Goal: Information Seeking & Learning: Check status

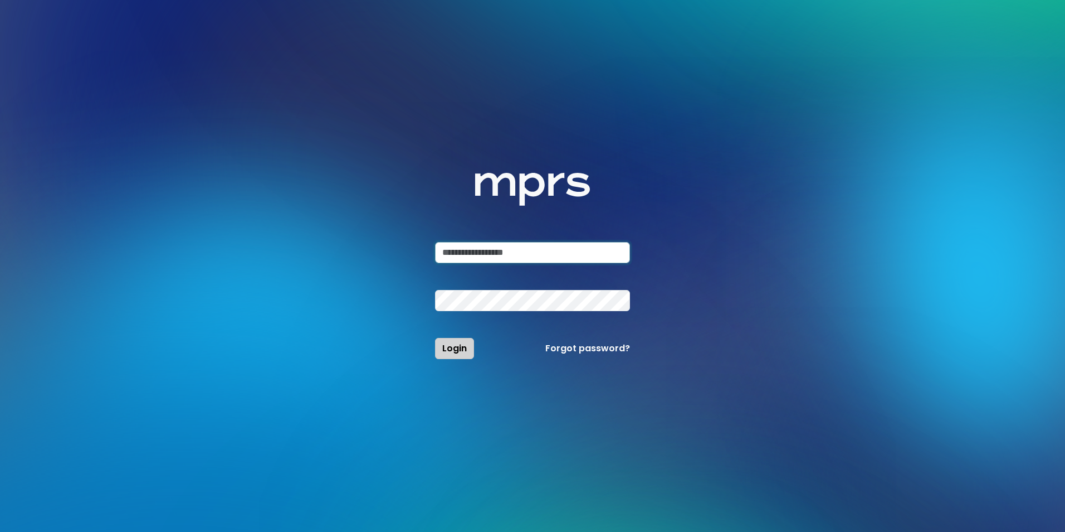
type input "**********"
click at [456, 349] on span "Login" at bounding box center [454, 348] width 25 height 13
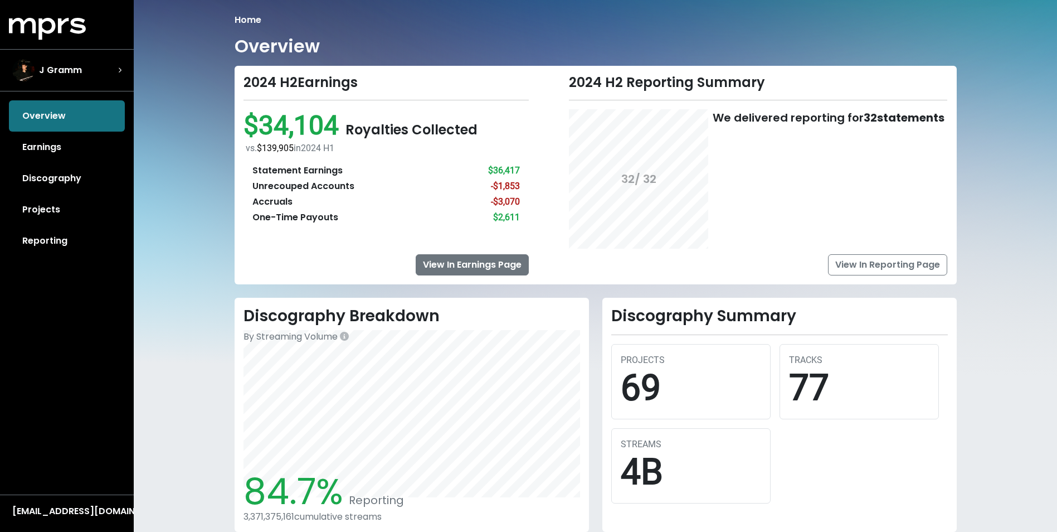
click at [487, 259] on link "View In Earnings Page" at bounding box center [472, 264] width 113 height 21
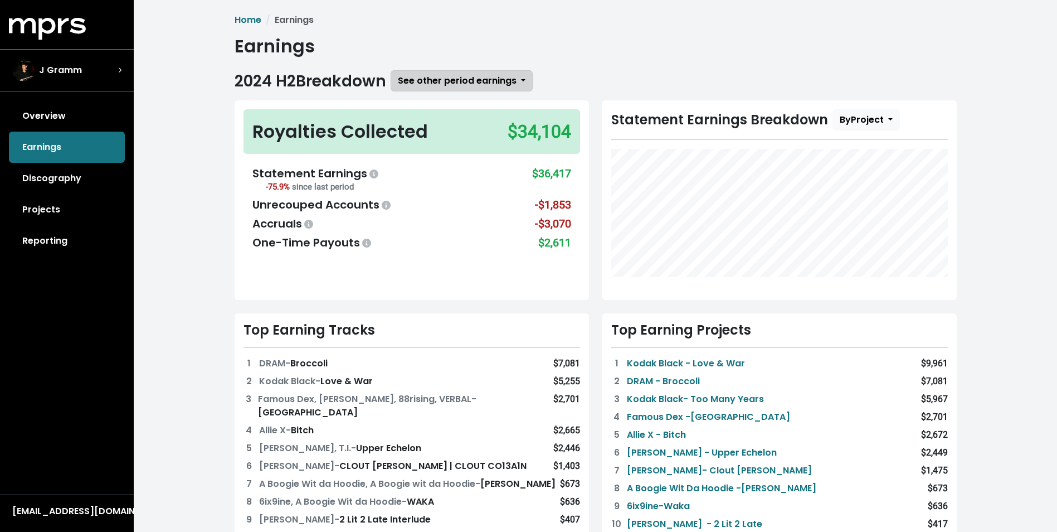
click at [451, 84] on span "See other period earnings" at bounding box center [457, 80] width 119 height 13
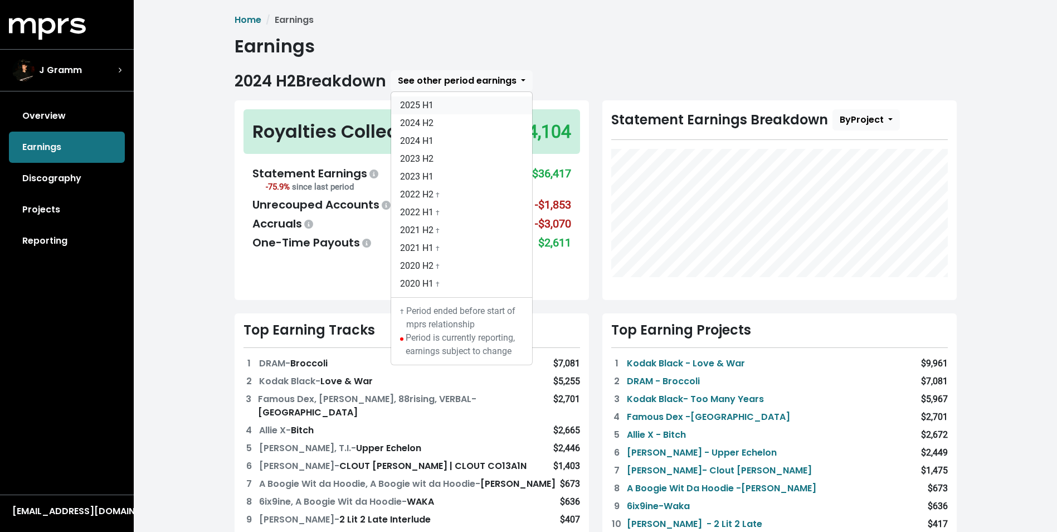
click at [438, 100] on link "2025 H1" at bounding box center [461, 105] width 141 height 18
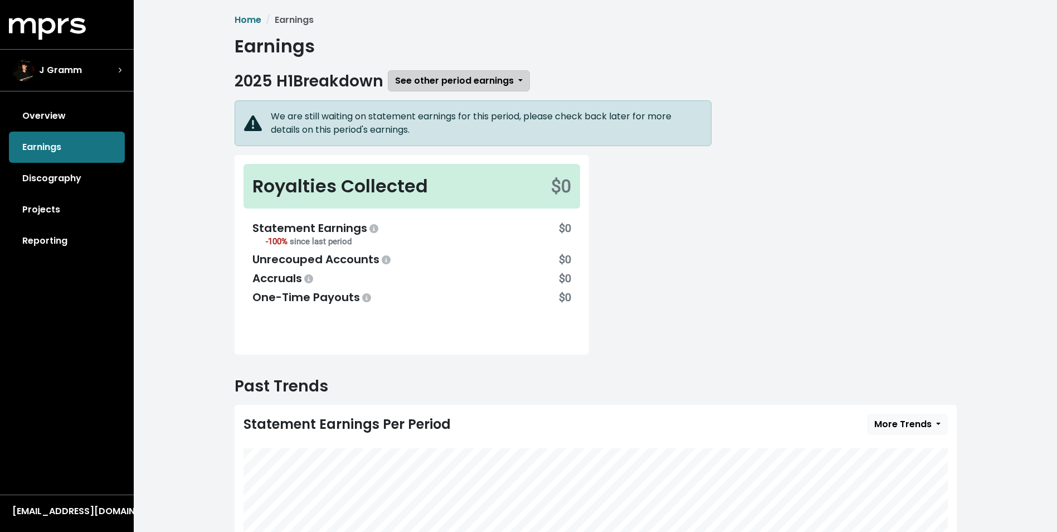
click at [468, 78] on span "See other period earnings" at bounding box center [454, 80] width 119 height 13
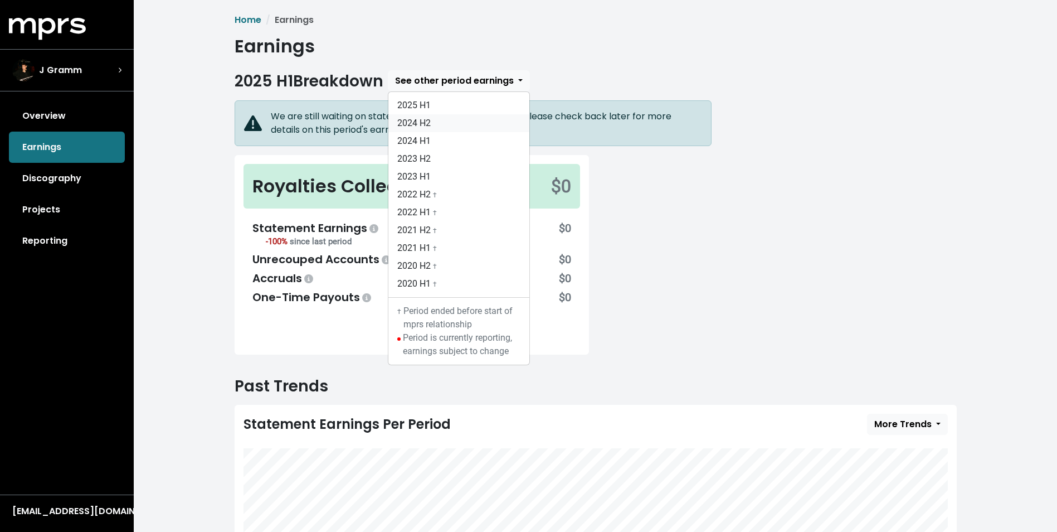
click at [433, 126] on link "2024 H2" at bounding box center [458, 123] width 141 height 18
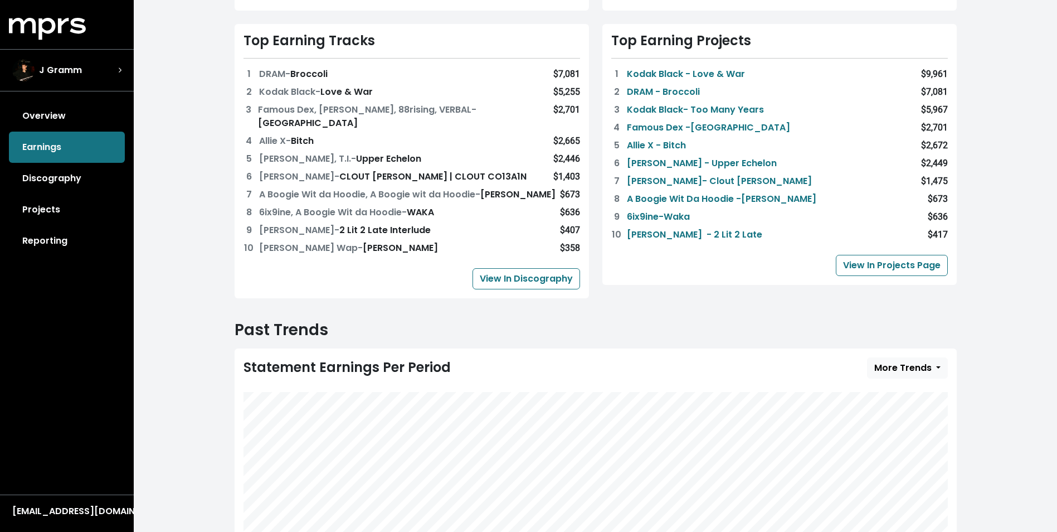
scroll to position [399, 0]
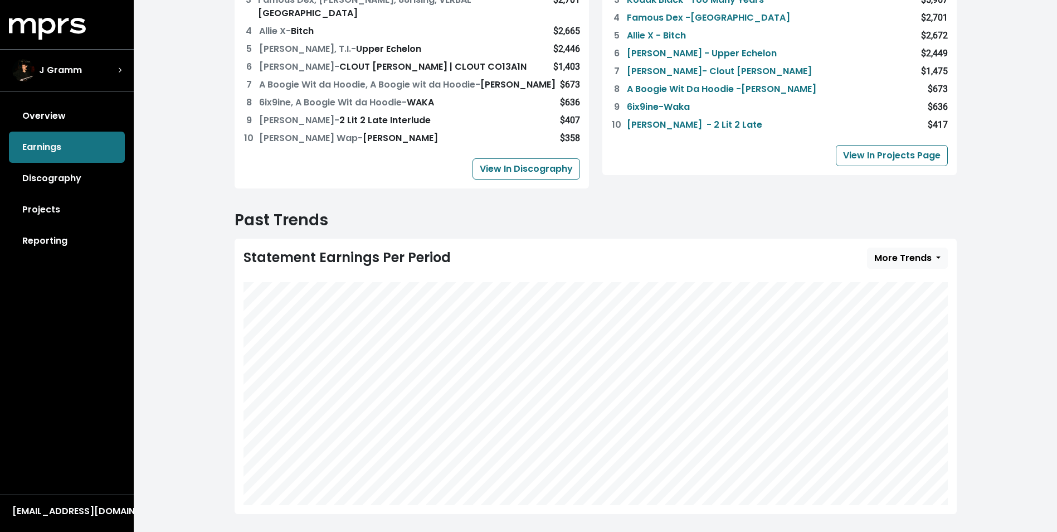
click at [56, 241] on link "Reporting" at bounding box center [67, 240] width 116 height 31
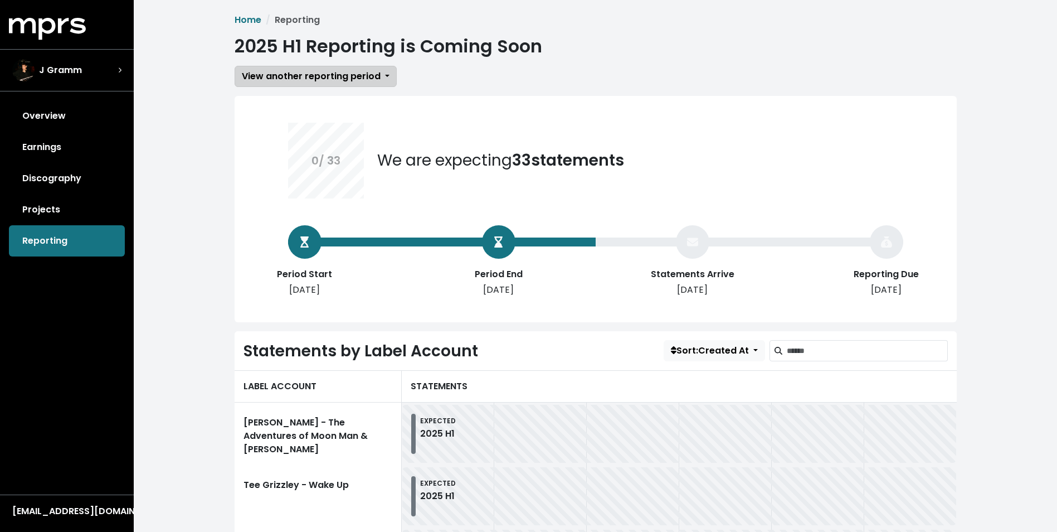
click at [366, 75] on span "View another reporting period" at bounding box center [311, 76] width 139 height 13
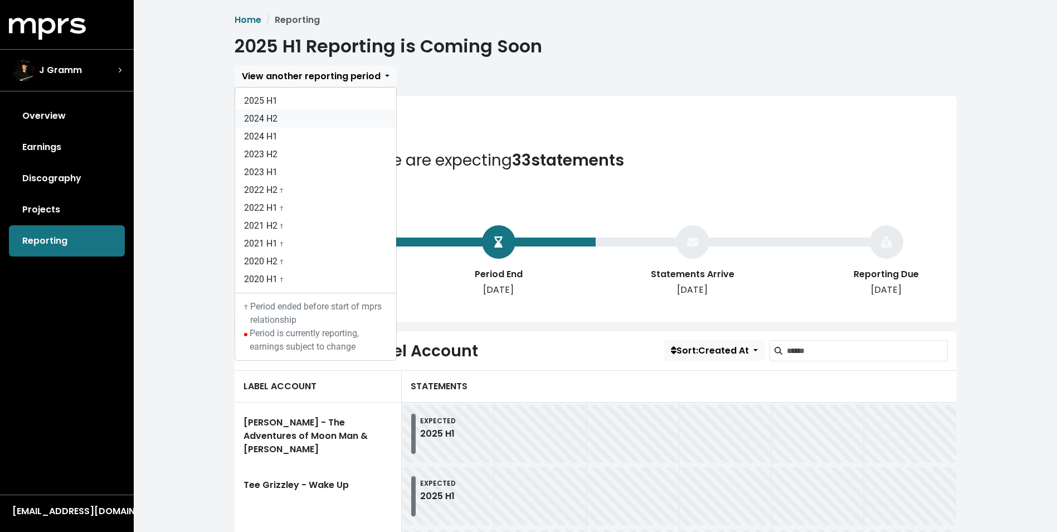
click at [278, 119] on link "2024 H2" at bounding box center [315, 119] width 161 height 18
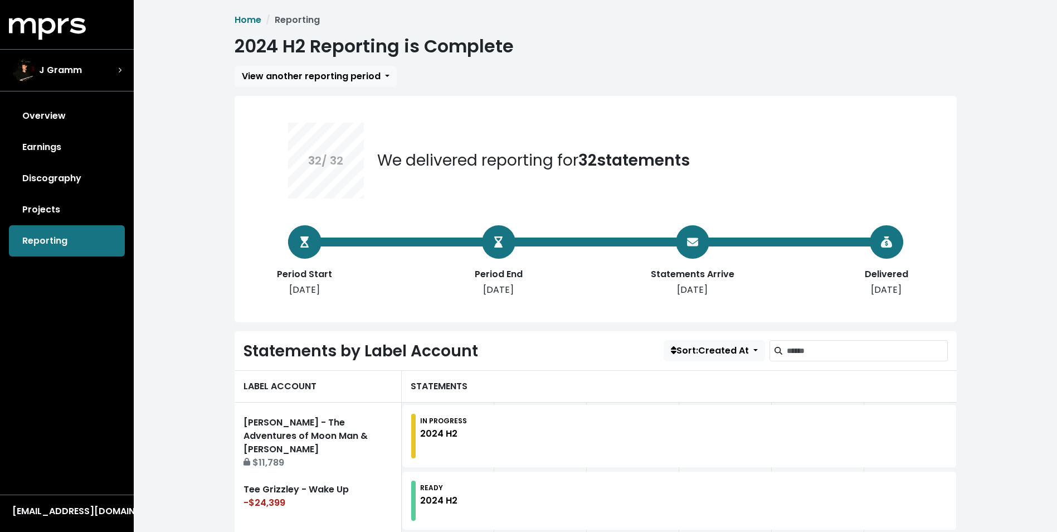
click at [318, 77] on span "View another reporting period" at bounding box center [311, 76] width 139 height 13
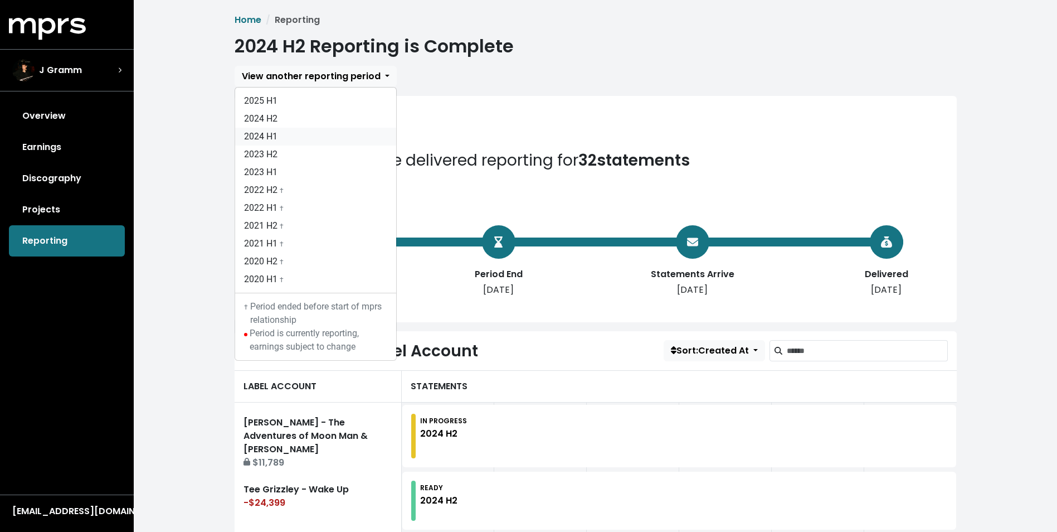
click at [278, 138] on link "2024 H1" at bounding box center [315, 137] width 161 height 18
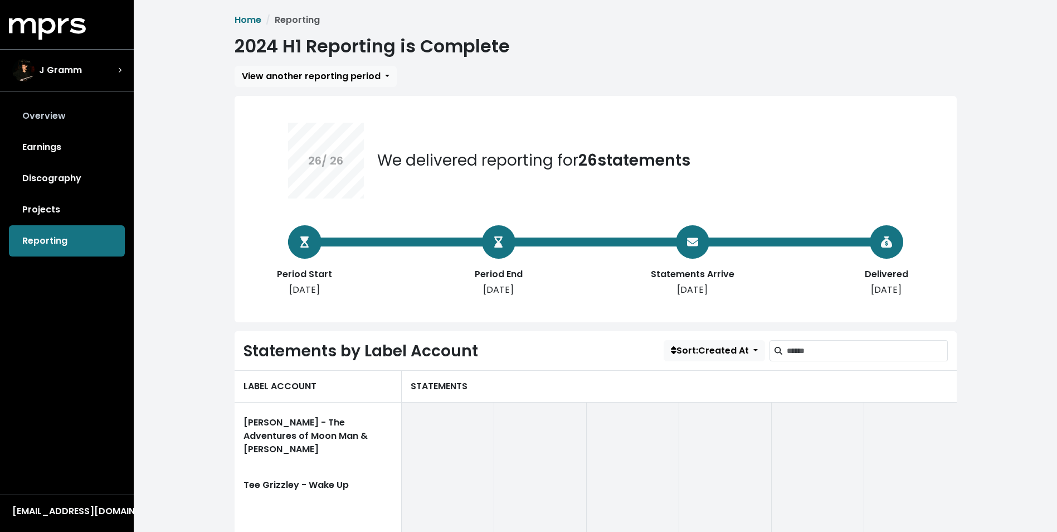
click at [37, 112] on link "Overview" at bounding box center [67, 115] width 116 height 31
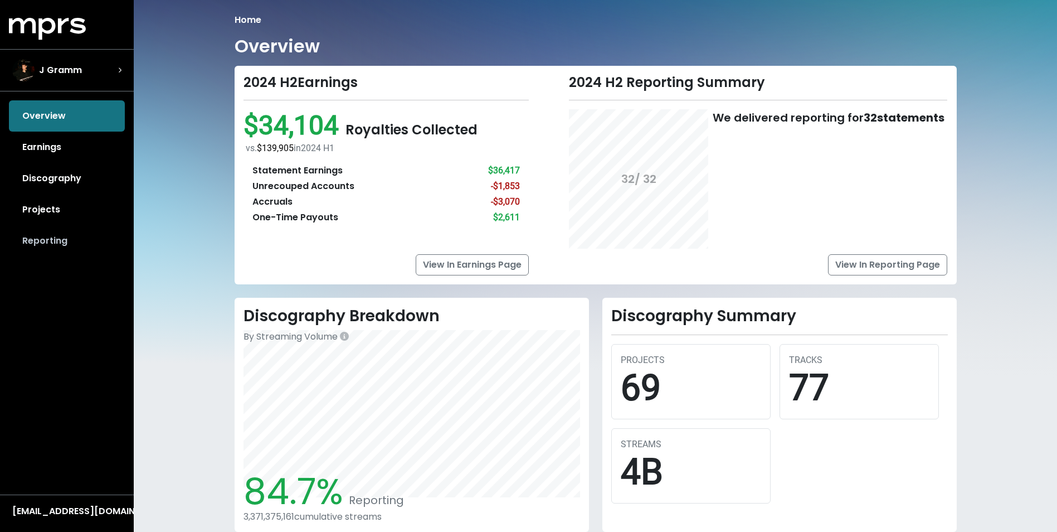
click at [63, 238] on link "Reporting" at bounding box center [67, 240] width 116 height 31
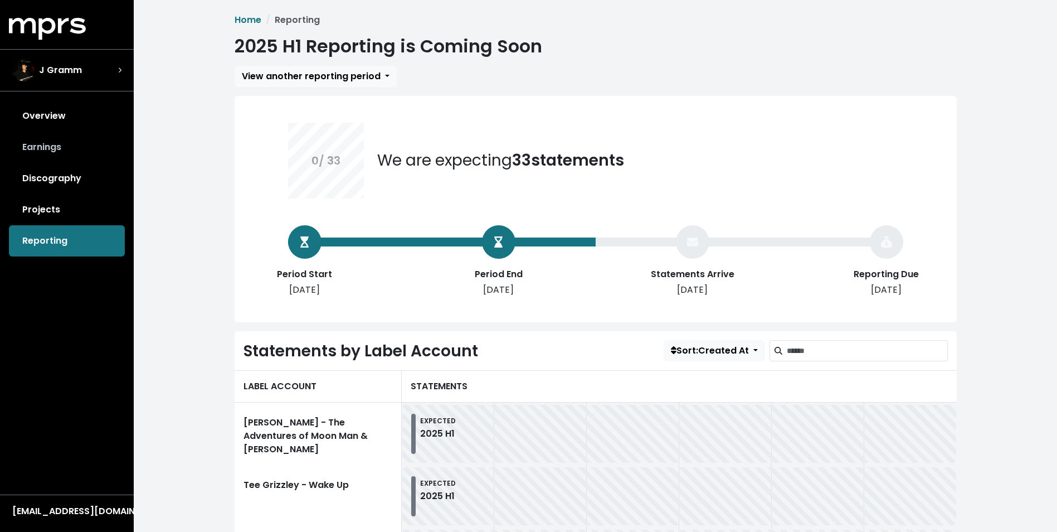
click at [49, 145] on link "Earnings" at bounding box center [67, 147] width 116 height 31
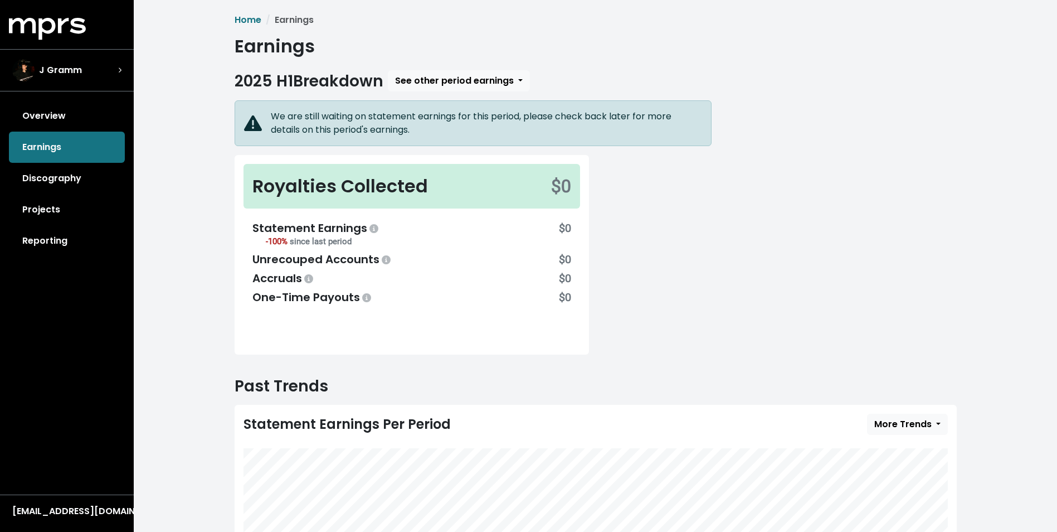
click at [408, 177] on div "Royalties Collected" at bounding box center [340, 186] width 176 height 27
click at [488, 76] on span "See other period earnings" at bounding box center [454, 80] width 119 height 13
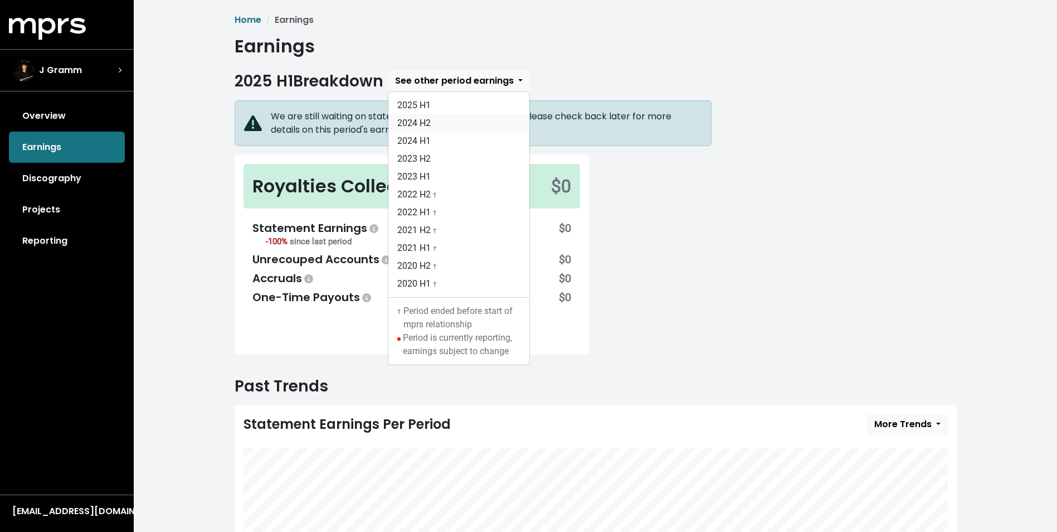
click at [426, 123] on link "2024 H2" at bounding box center [458, 123] width 141 height 18
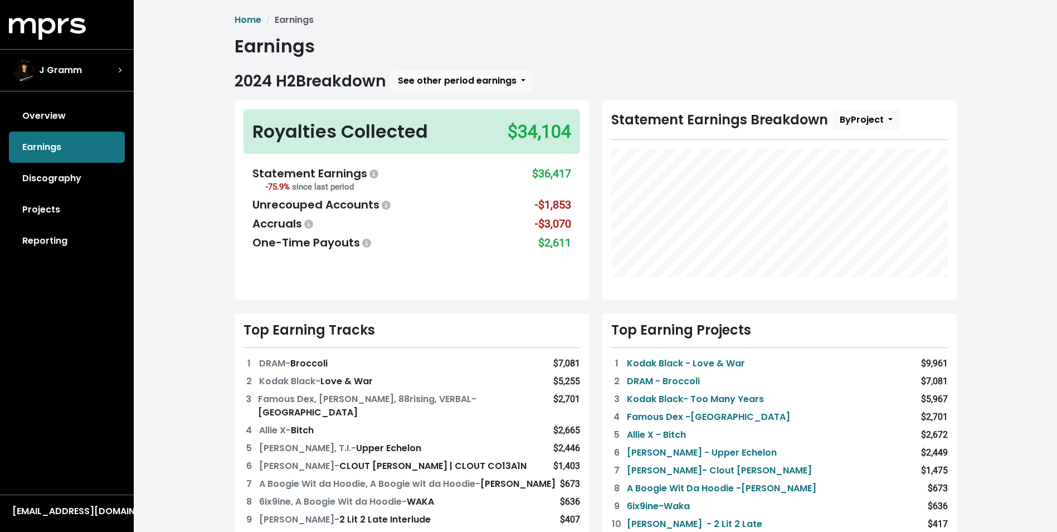
click at [509, 123] on div "$34,104" at bounding box center [540, 131] width 64 height 27
click at [866, 118] on span "By Project" at bounding box center [862, 119] width 44 height 13
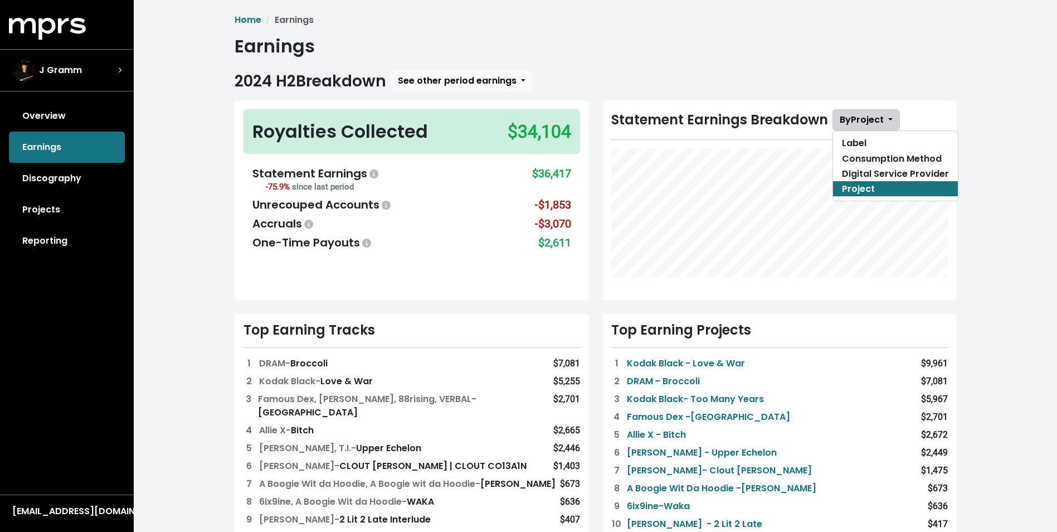
click at [866, 118] on span "By Project" at bounding box center [862, 119] width 44 height 13
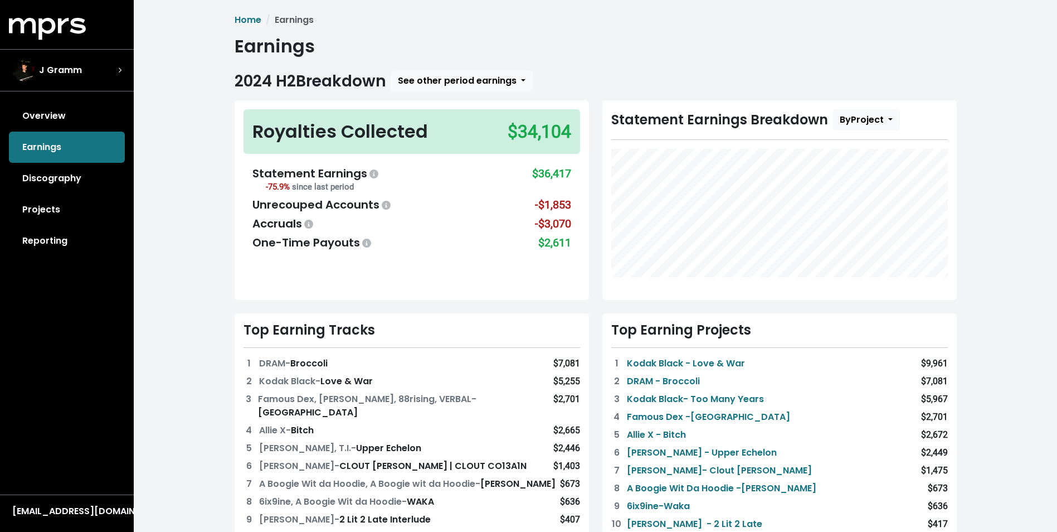
click at [981, 249] on div "Home Earnings Earnings 2024 H2 Breakdown See other period earnings 2025 H1 2024…" at bounding box center [595, 472] width 923 height 944
click at [94, 72] on div "J Gramm" at bounding box center [66, 70] width 109 height 22
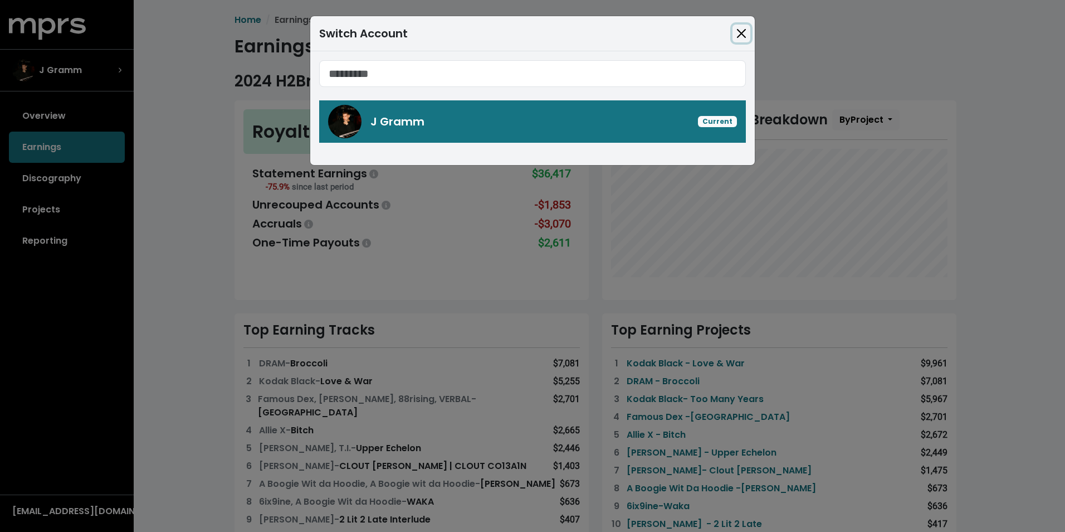
click at [738, 36] on button "Close" at bounding box center [742, 34] width 18 height 18
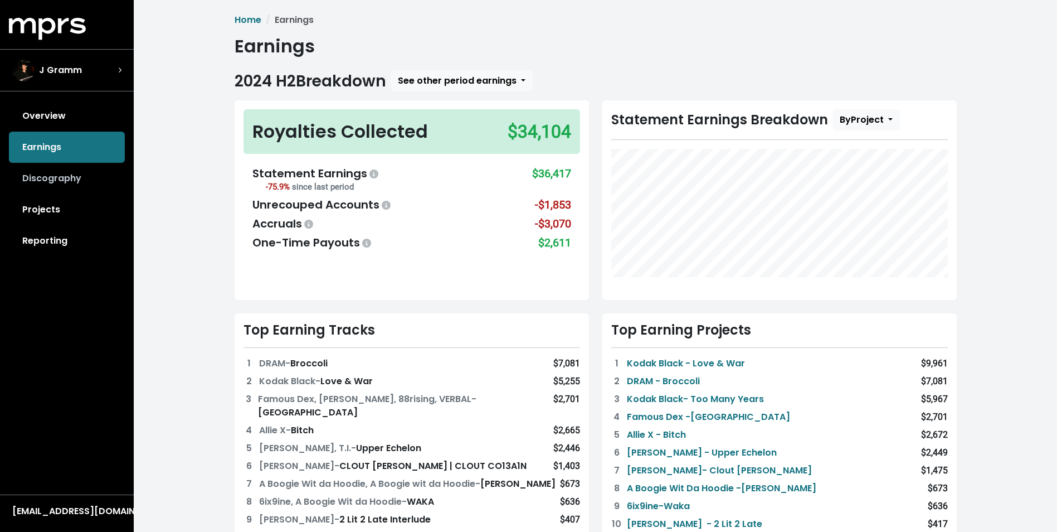
click at [71, 174] on link "Discography" at bounding box center [67, 178] width 116 height 31
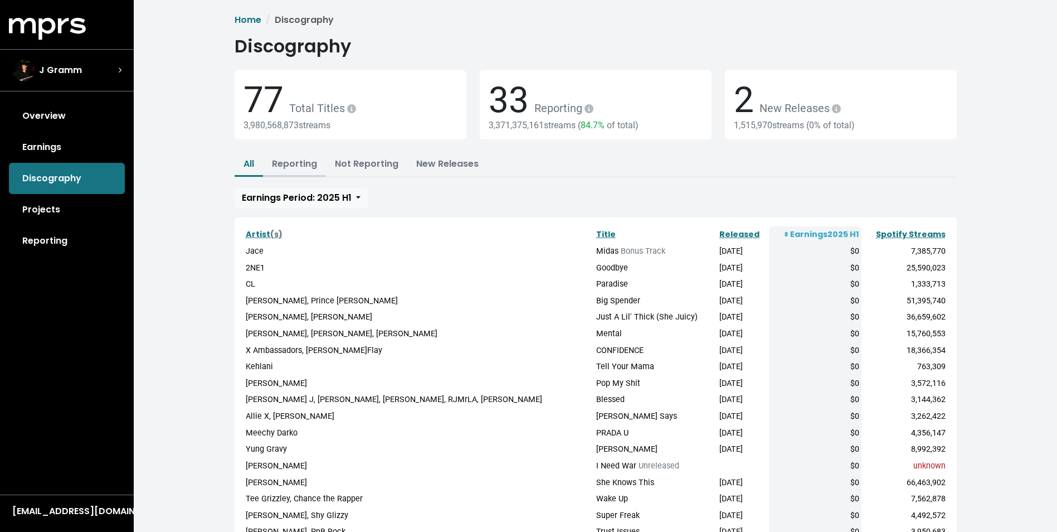
click at [302, 164] on link "Reporting" at bounding box center [294, 163] width 45 height 13
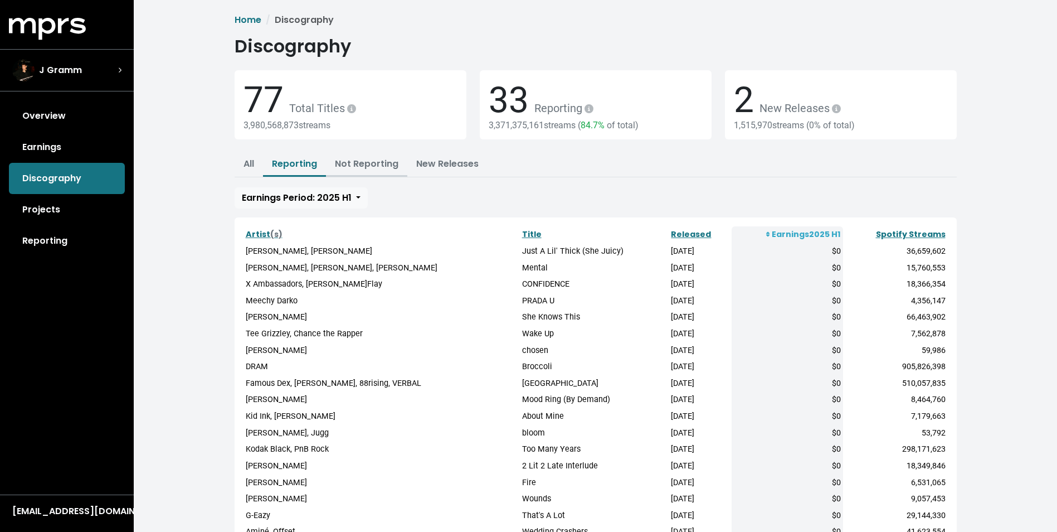
click at [368, 158] on link "Not Reporting" at bounding box center [367, 163] width 64 height 13
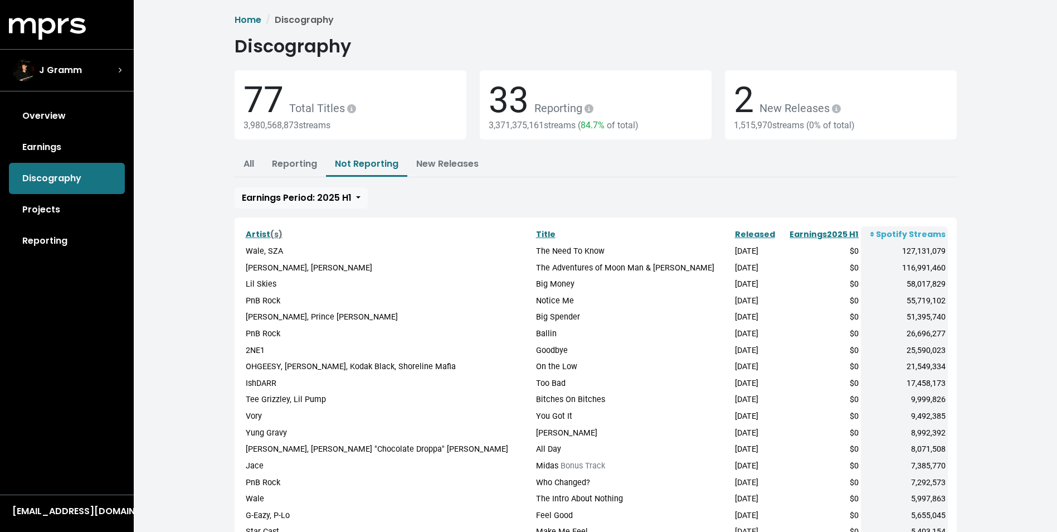
click at [61, 208] on link "Projects" at bounding box center [67, 209] width 116 height 31
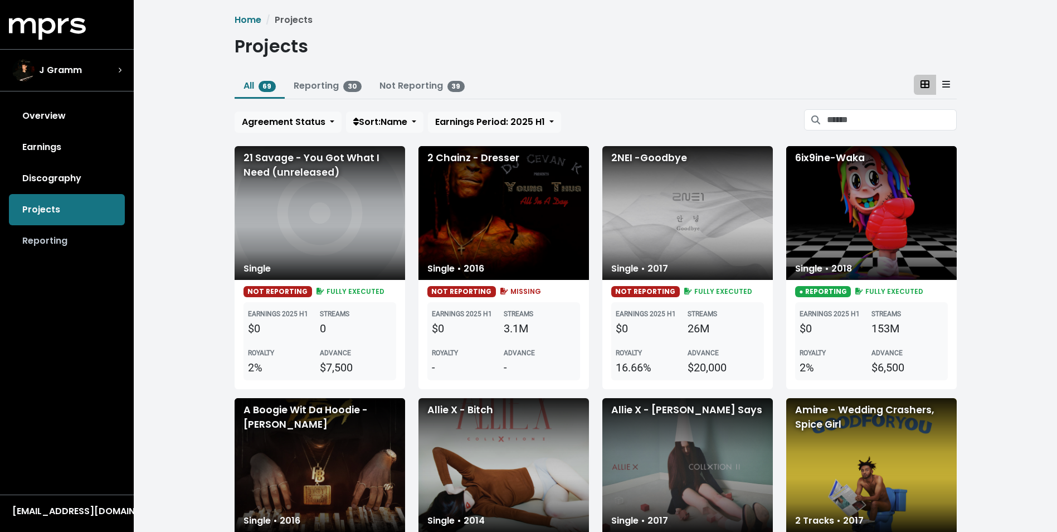
click at [56, 241] on link "Reporting" at bounding box center [67, 240] width 116 height 31
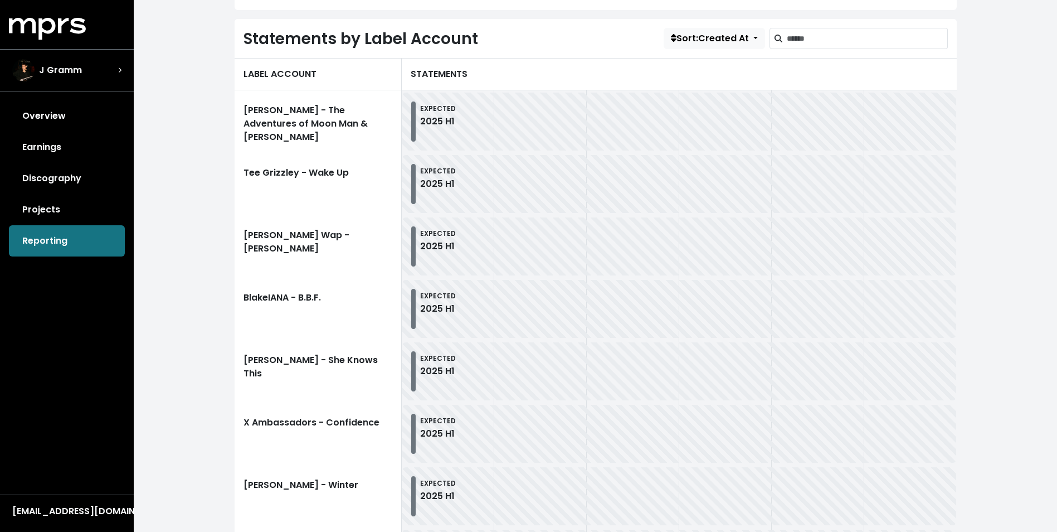
scroll to position [390, 0]
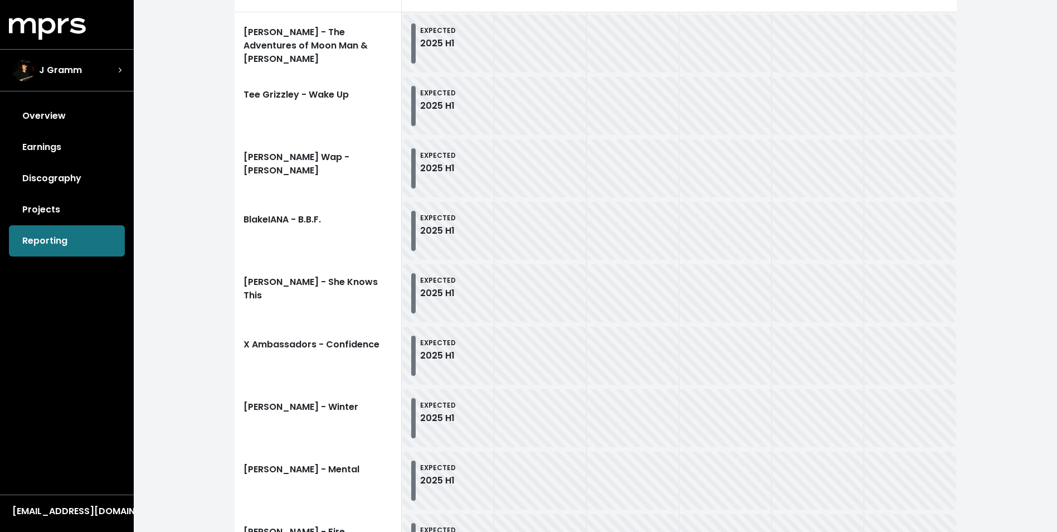
click at [436, 220] on small "EXPECTED" at bounding box center [438, 217] width 36 height 9
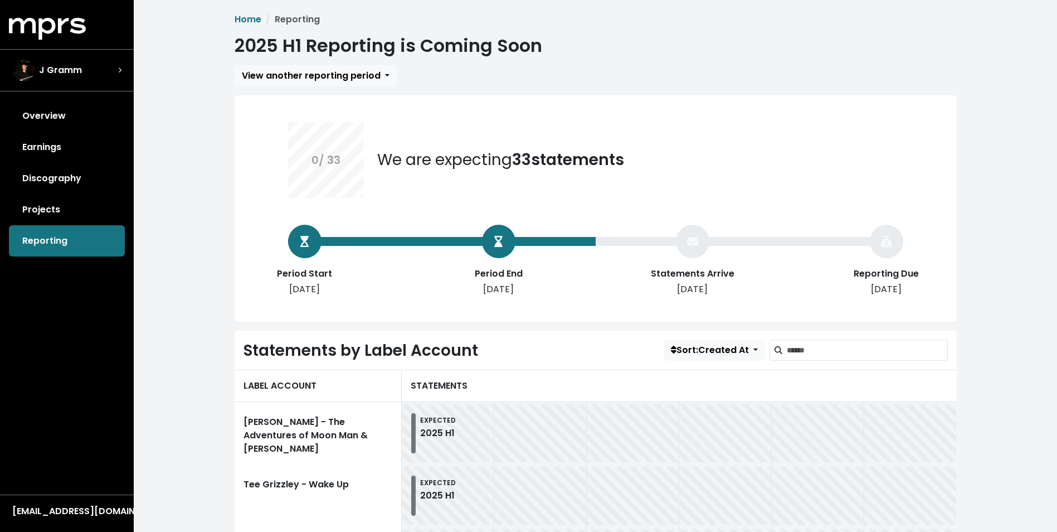
scroll to position [0, 0]
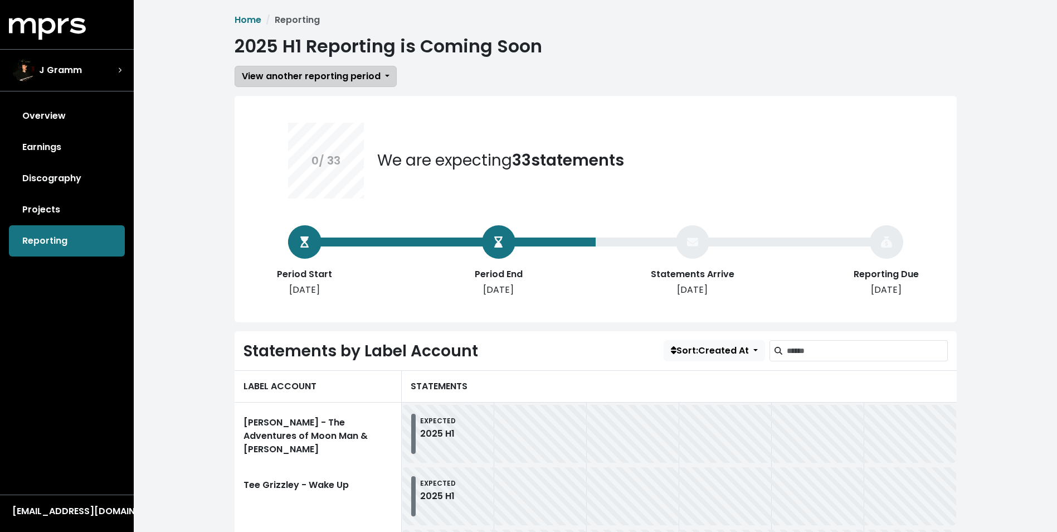
click at [368, 75] on span "View another reporting period" at bounding box center [311, 76] width 139 height 13
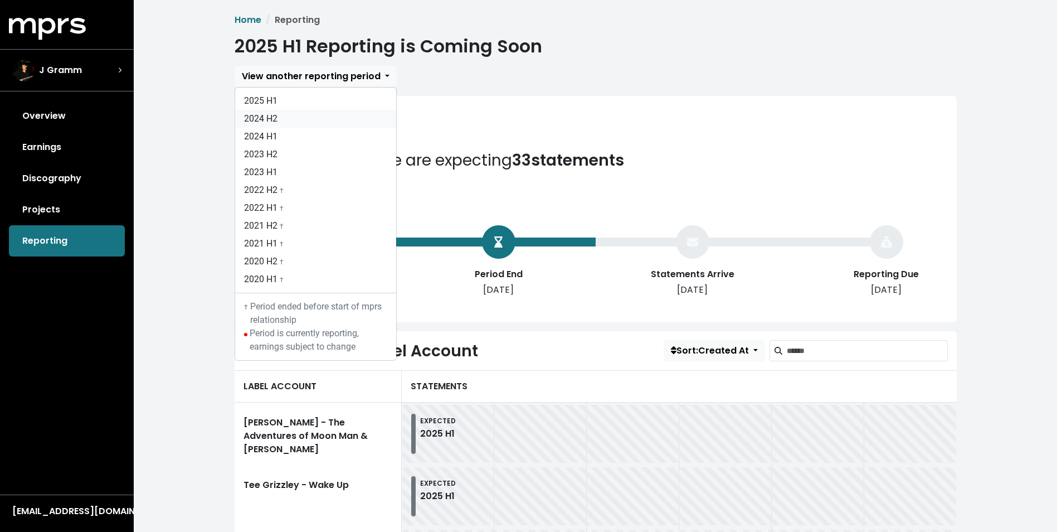
click at [275, 115] on link "2024 H2" at bounding box center [315, 119] width 161 height 18
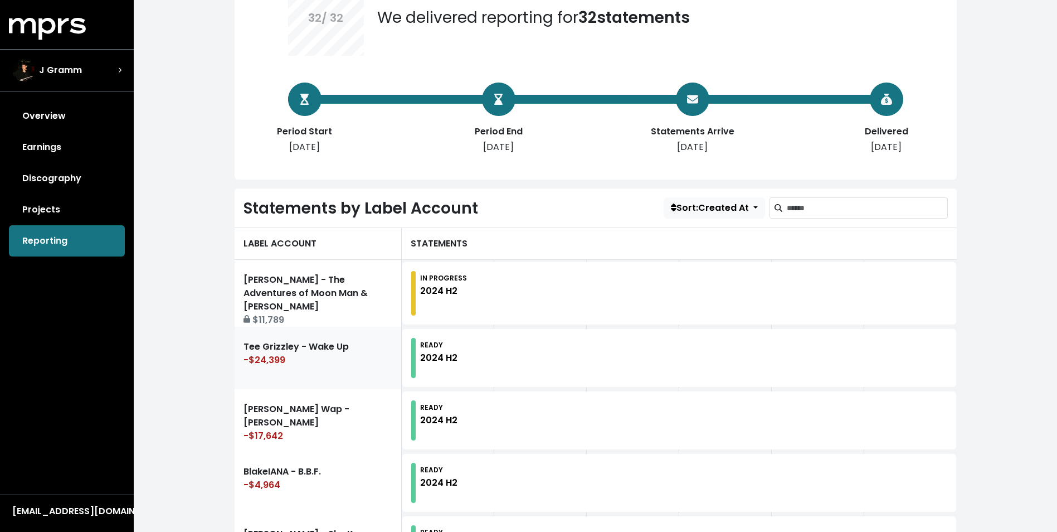
scroll to position [167, 0]
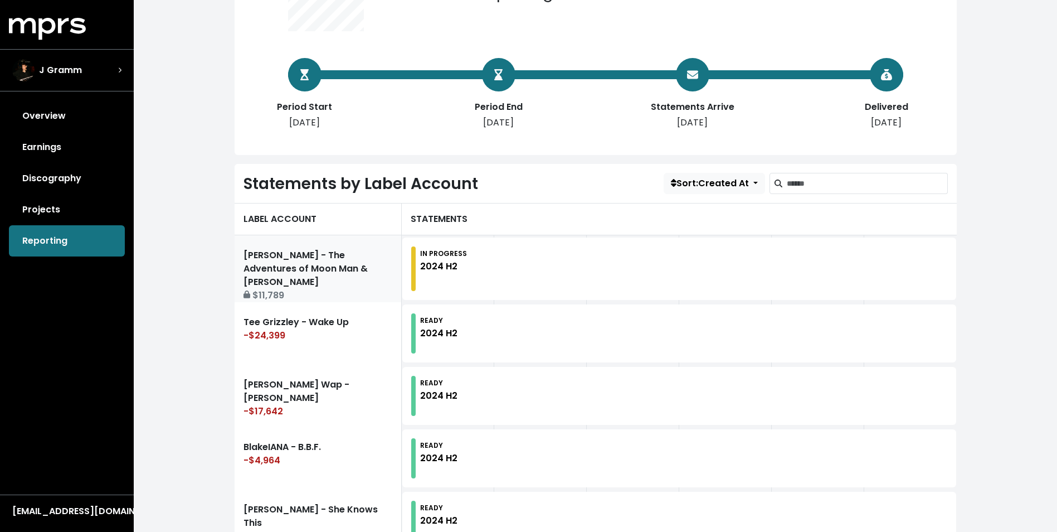
click at [284, 258] on link "[PERSON_NAME] - The Adventures of Moon Man & Slim Shady $11,789" at bounding box center [318, 268] width 167 height 67
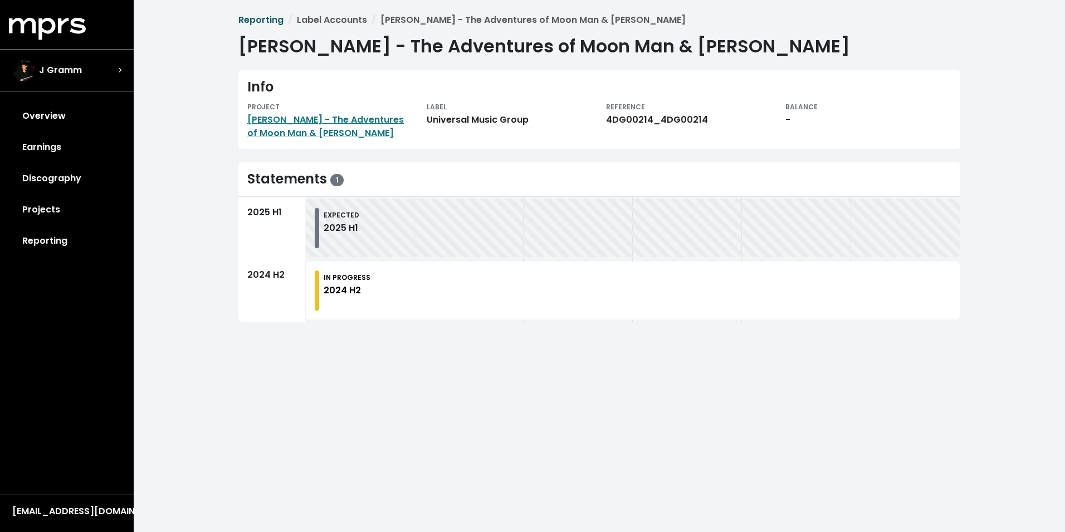
click at [267, 14] on link "Reporting" at bounding box center [260, 19] width 45 height 13
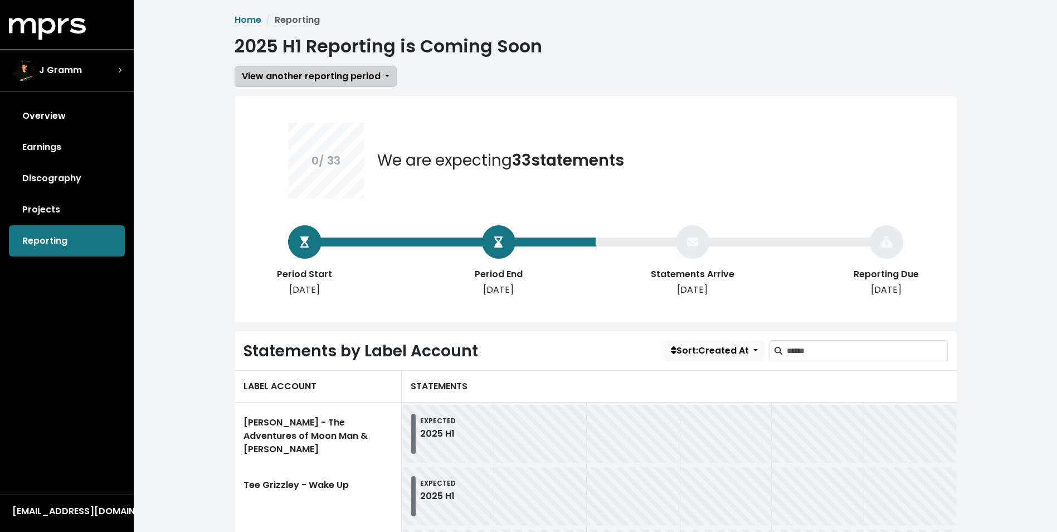
click at [337, 74] on span "View another reporting period" at bounding box center [311, 76] width 139 height 13
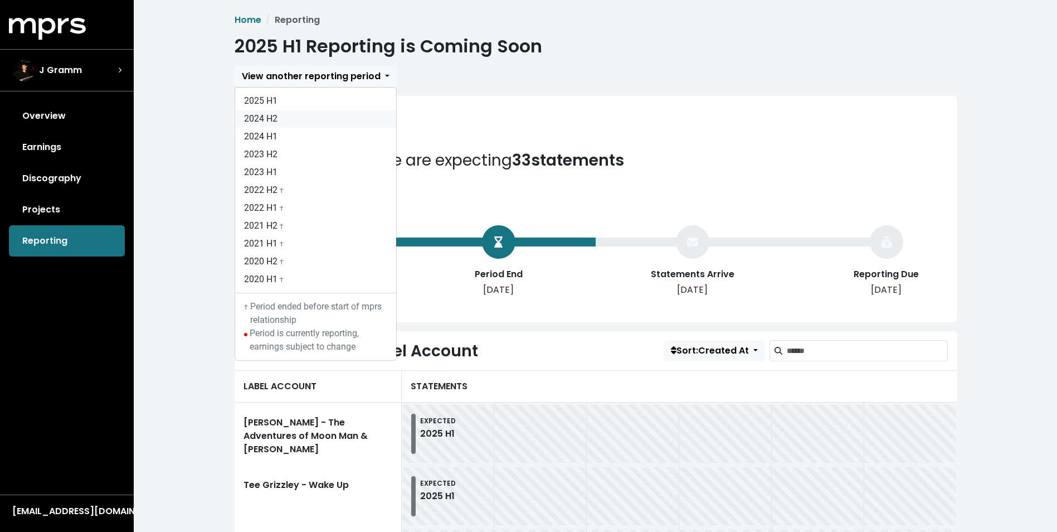
click at [259, 119] on link "2024 H2" at bounding box center [315, 119] width 161 height 18
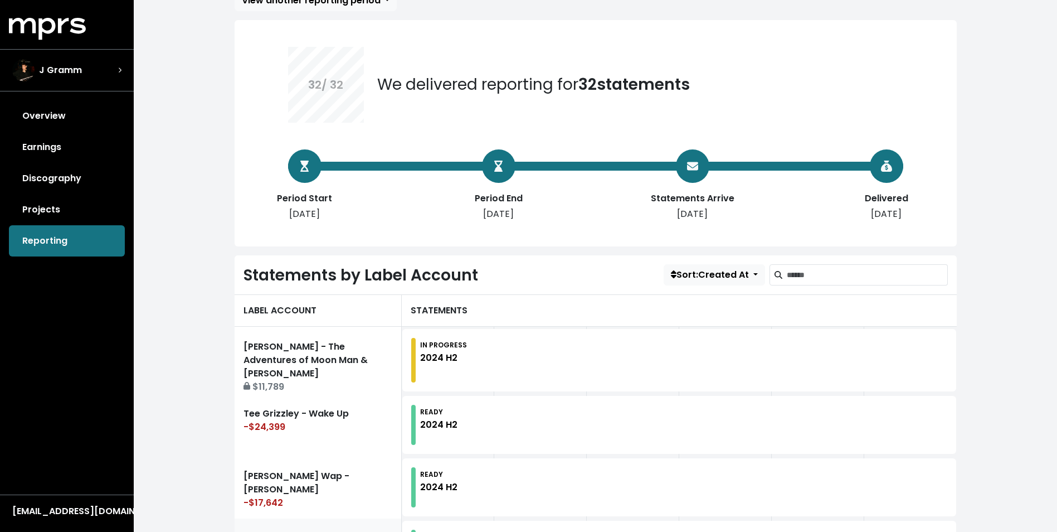
scroll to position [223, 0]
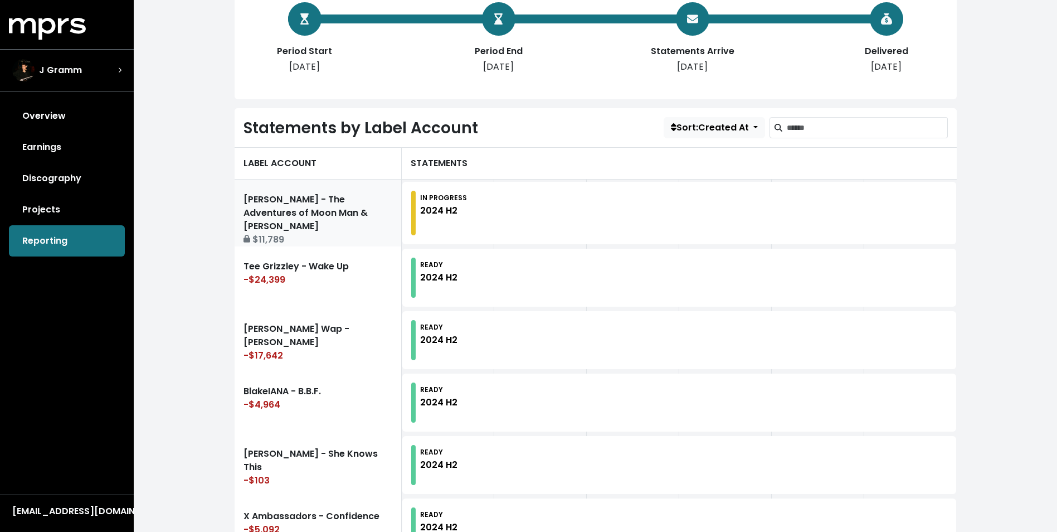
click at [340, 192] on link "[PERSON_NAME] - The Adventures of Moon Man & Slim Shady $11,789" at bounding box center [318, 212] width 167 height 67
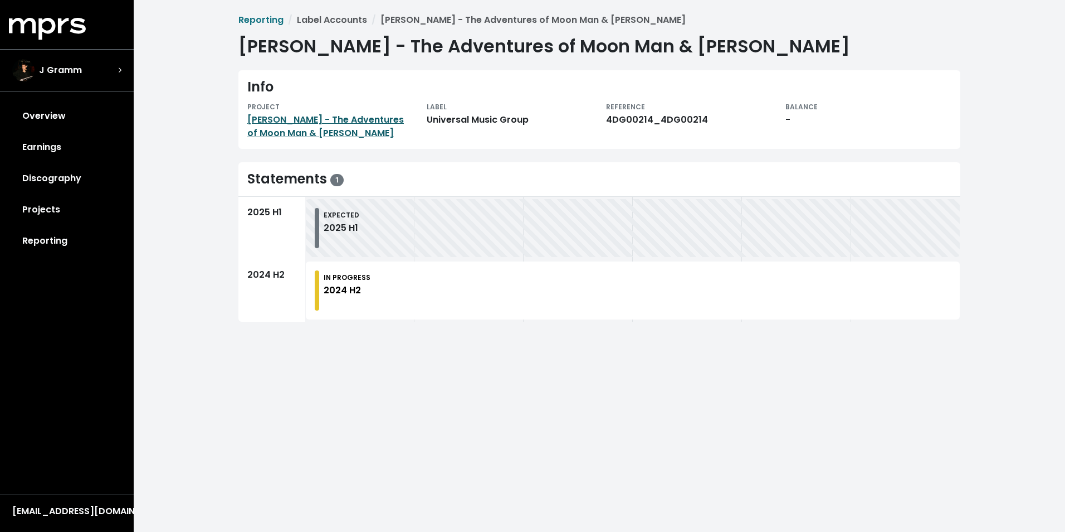
click at [284, 118] on link "[PERSON_NAME] - The Adventures of Moon Man & [PERSON_NAME]" at bounding box center [325, 126] width 157 height 26
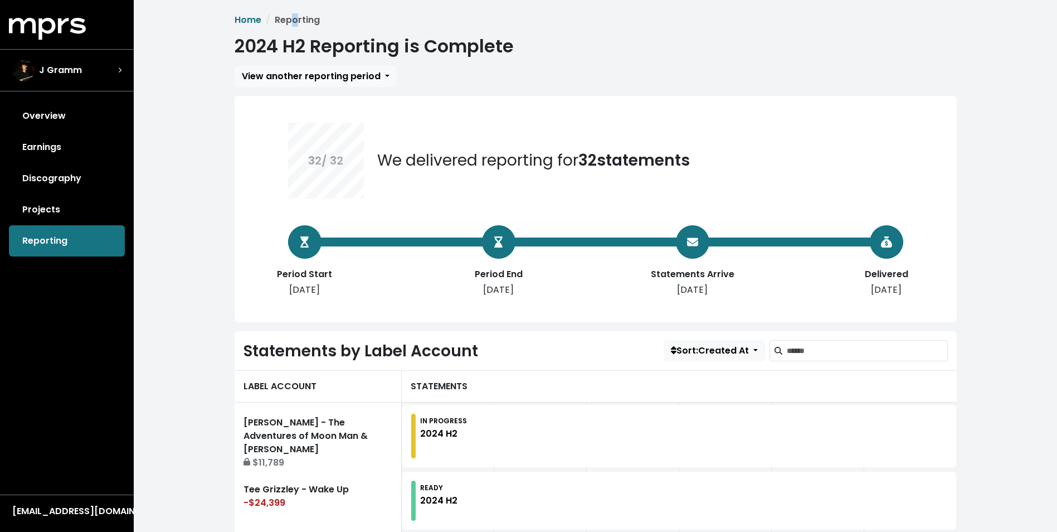
click at [293, 20] on li "Reporting" at bounding box center [290, 19] width 59 height 13
drag, startPoint x: 293, startPoint y: 20, endPoint x: 208, endPoint y: 128, distance: 137.7
click at [48, 244] on div "Overview Earnings Discography Projects Reporting" at bounding box center [67, 178] width 134 height 156
click at [53, 115] on link "Overview" at bounding box center [67, 115] width 116 height 31
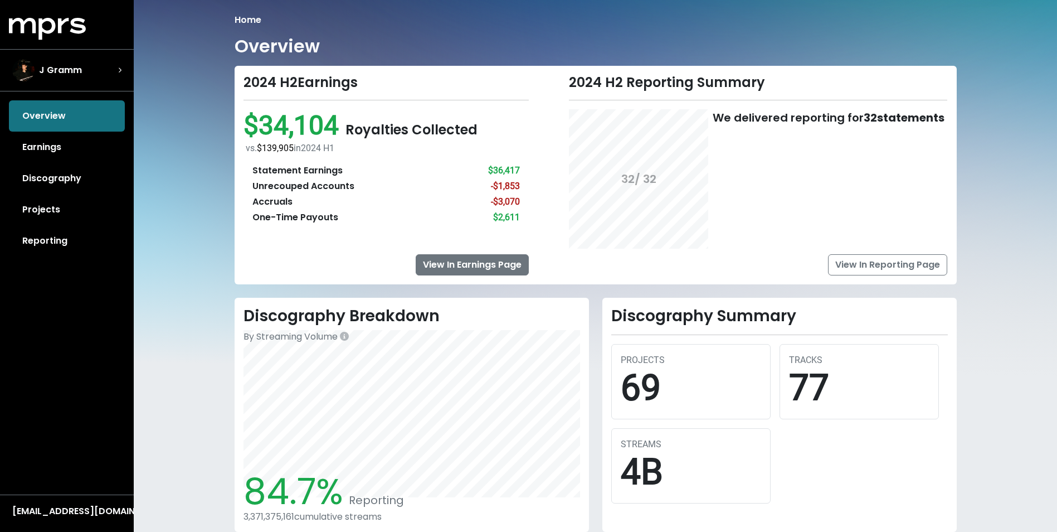
click at [468, 260] on link "View In Earnings Page" at bounding box center [472, 264] width 113 height 21
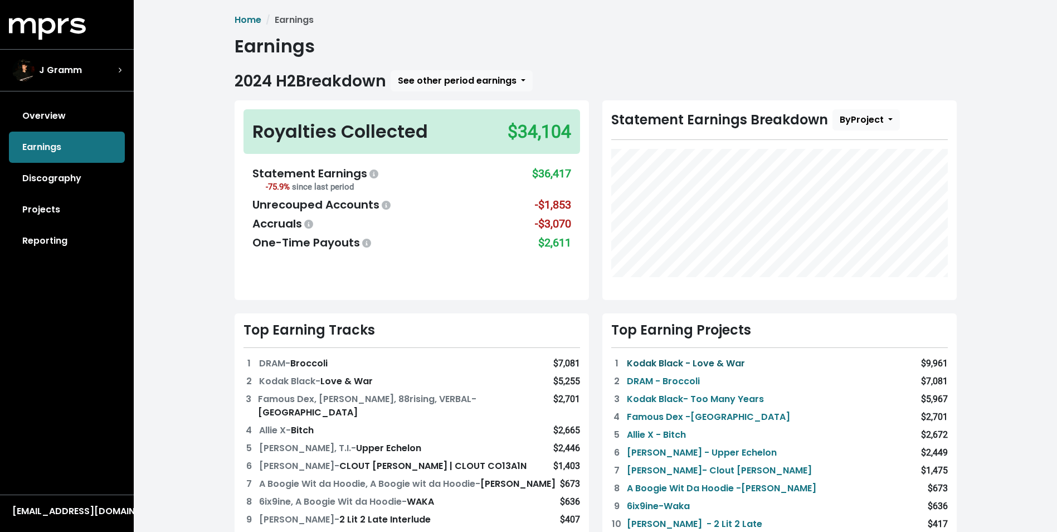
click at [678, 362] on link "Kodak Black - Love & War" at bounding box center [686, 363] width 118 height 13
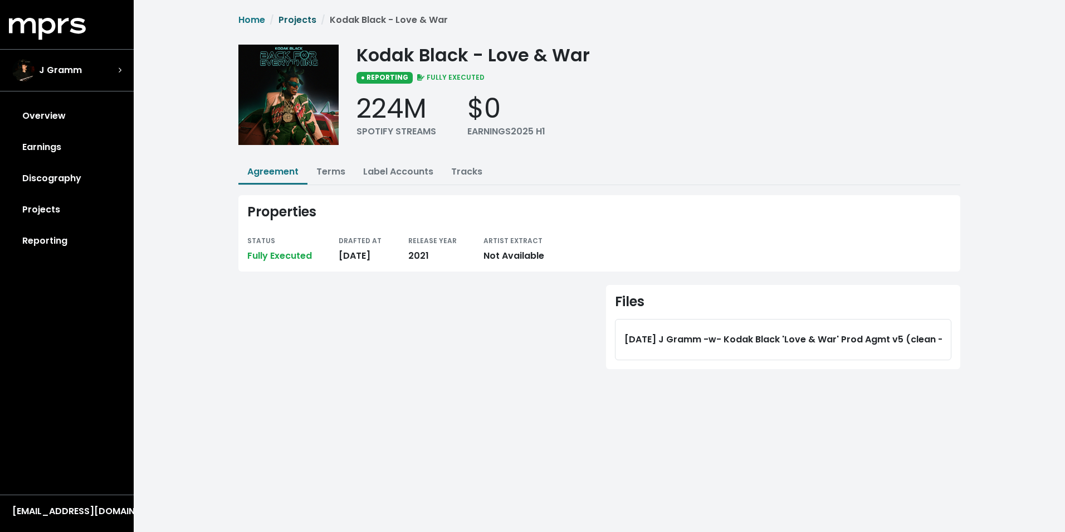
click at [300, 22] on link "Projects" at bounding box center [298, 19] width 38 height 13
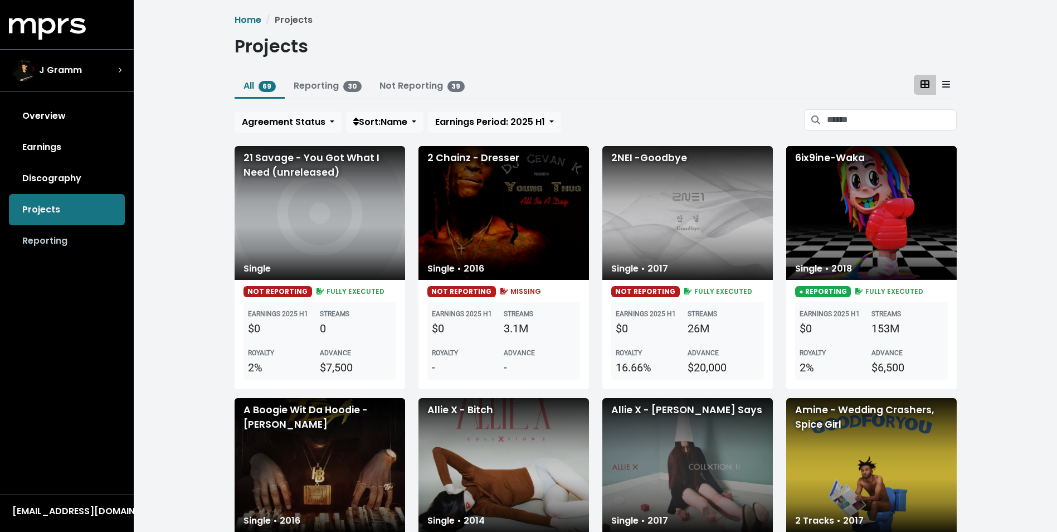
click at [50, 237] on link "Reporting" at bounding box center [67, 240] width 116 height 31
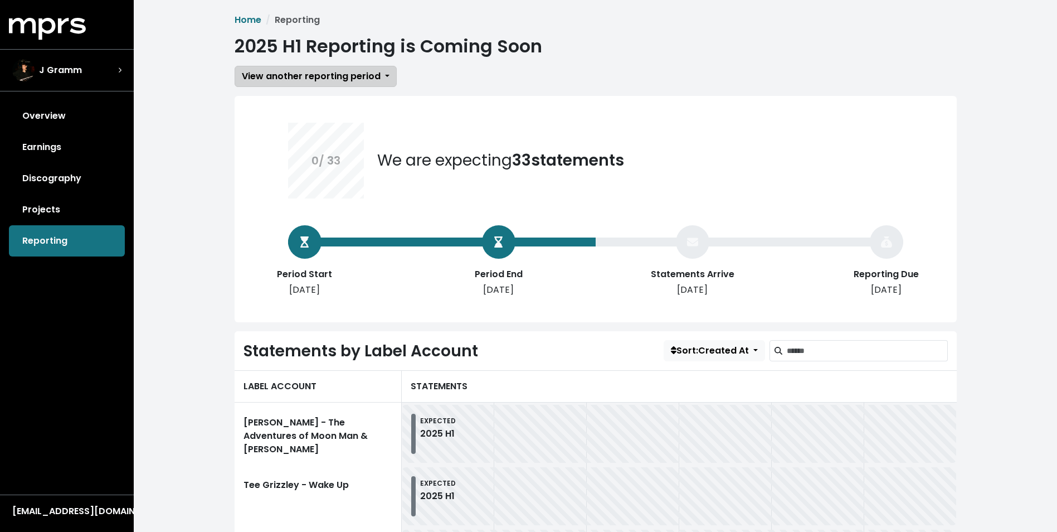
click at [364, 82] on span "View another reporting period" at bounding box center [311, 76] width 139 height 13
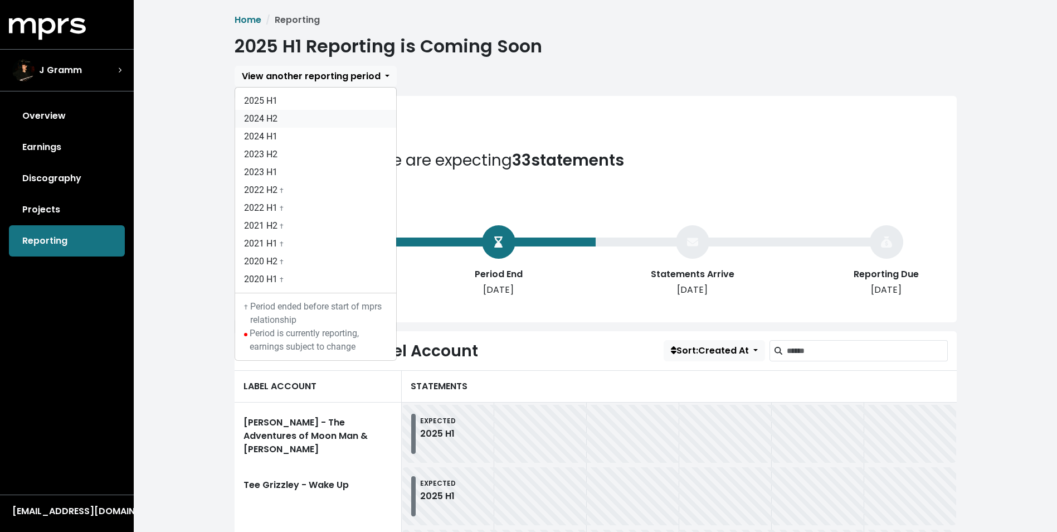
click at [274, 115] on link "2024 H2" at bounding box center [315, 119] width 161 height 18
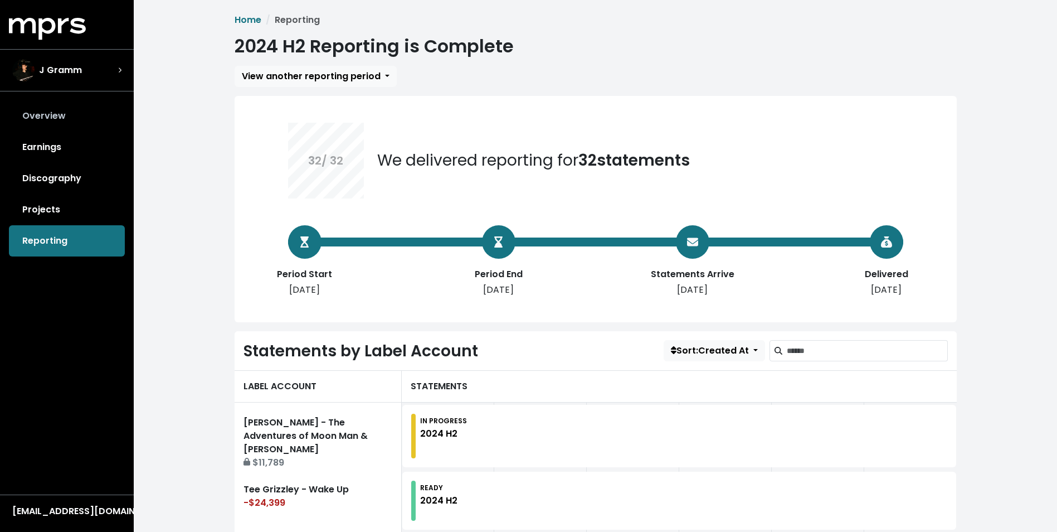
click at [50, 111] on link "Overview" at bounding box center [67, 115] width 116 height 31
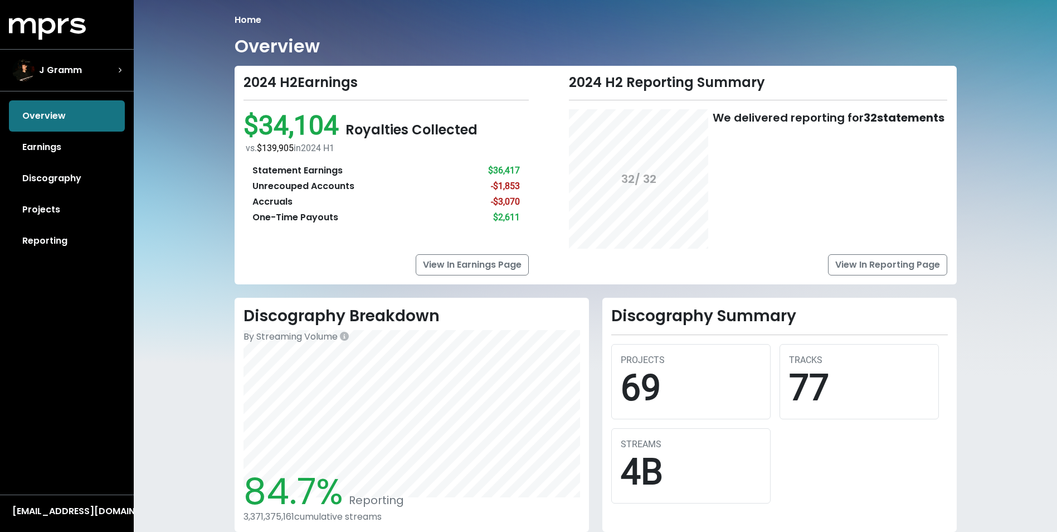
click at [1017, 12] on div "Home Overview 2024 H2 Earnings $34,104 Royalties Collected vs. $139,905 in [DAT…" at bounding box center [595, 383] width 923 height 766
click at [245, 20] on li "Home" at bounding box center [248, 19] width 27 height 13
click at [45, 245] on link "Reporting" at bounding box center [67, 240] width 116 height 31
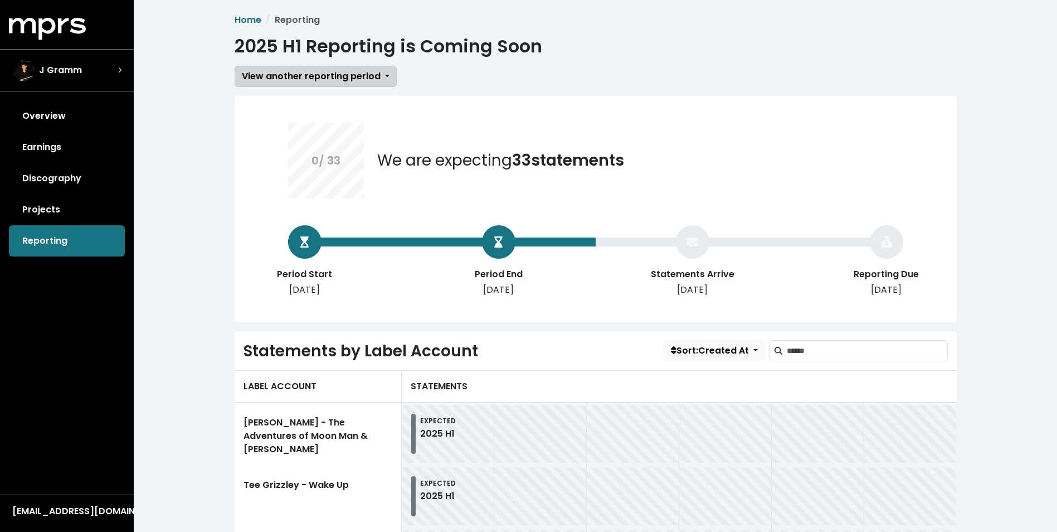
click at [343, 76] on span "View another reporting period" at bounding box center [311, 76] width 139 height 13
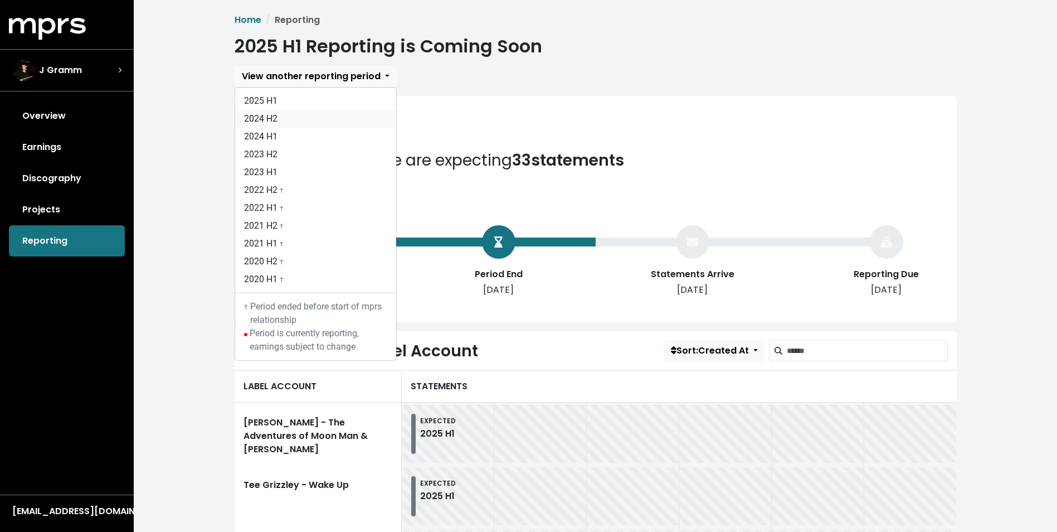
click at [298, 117] on link "2024 H2" at bounding box center [315, 119] width 161 height 18
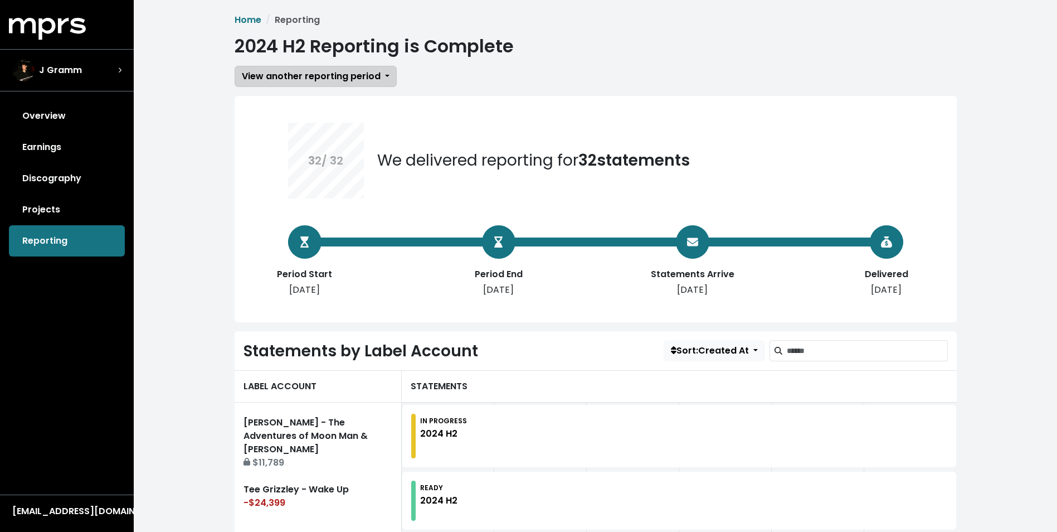
click at [332, 77] on span "View another reporting period" at bounding box center [311, 76] width 139 height 13
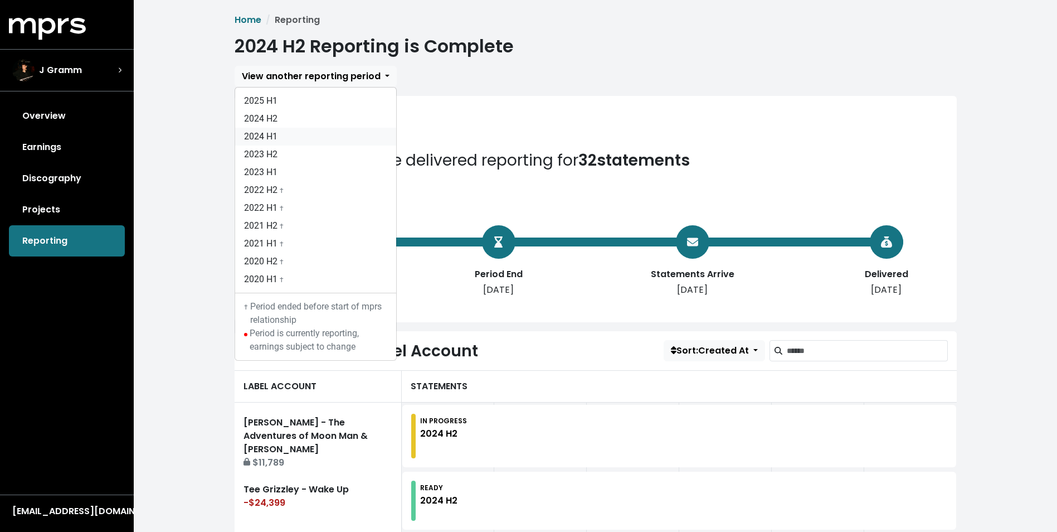
click at [287, 137] on link "2024 H1" at bounding box center [315, 137] width 161 height 18
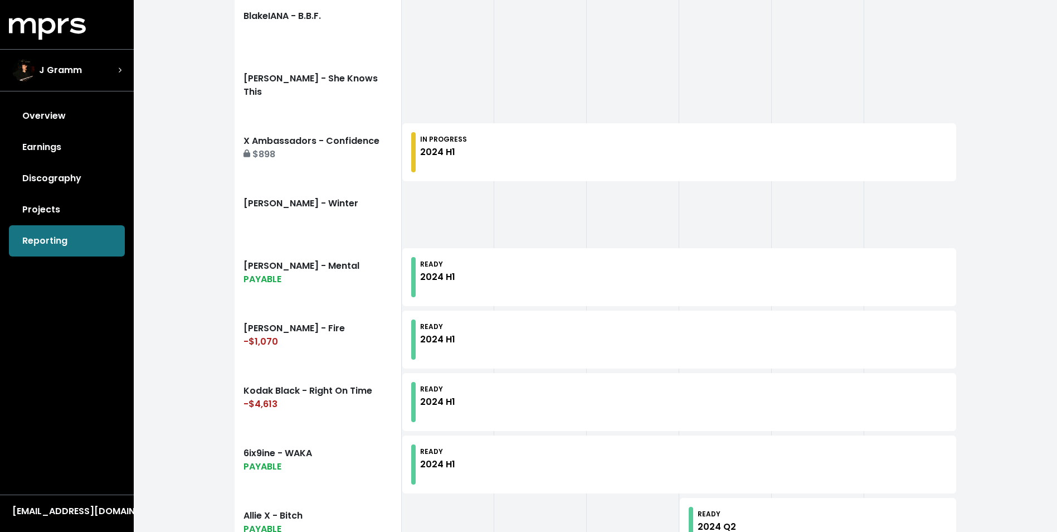
scroll to position [613, 0]
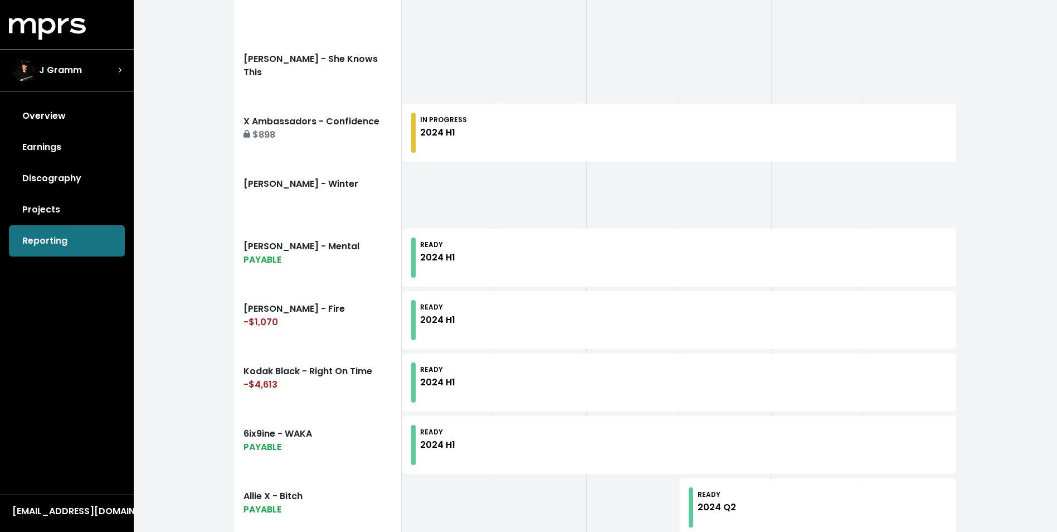
click at [428, 253] on div "2024 H1" at bounding box center [437, 257] width 35 height 13
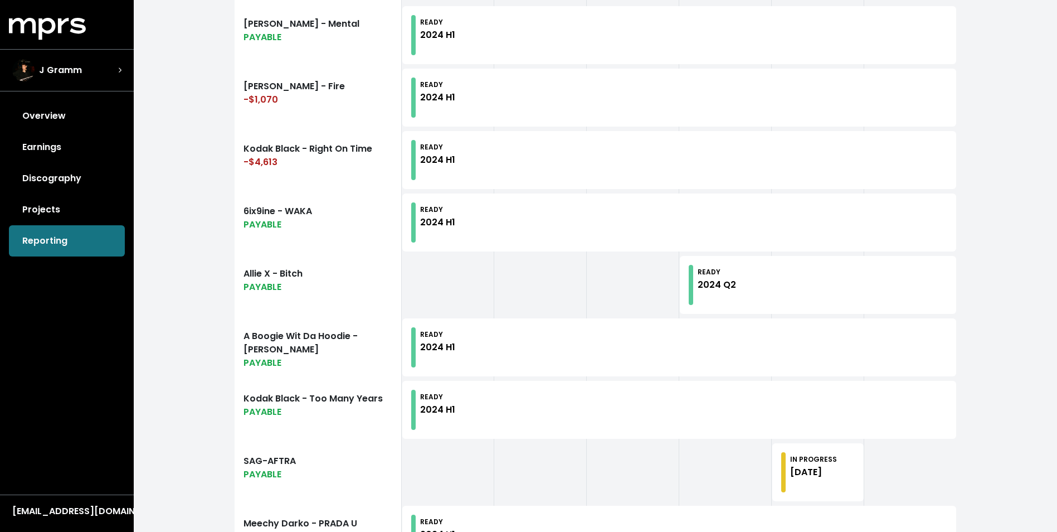
scroll to position [836, 0]
click at [702, 264] on div "READY 2024 Q2" at bounding box center [717, 284] width 38 height 40
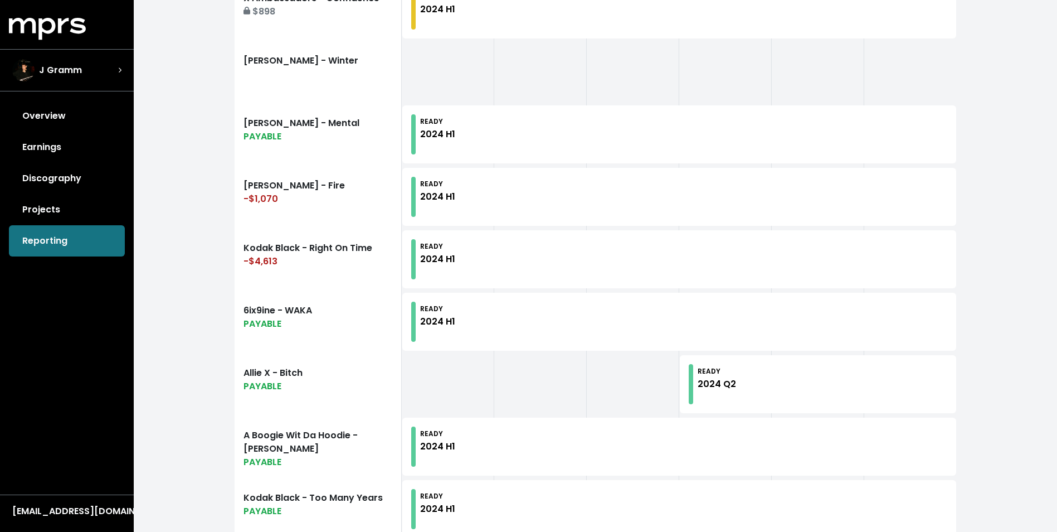
scroll to position [767, 0]
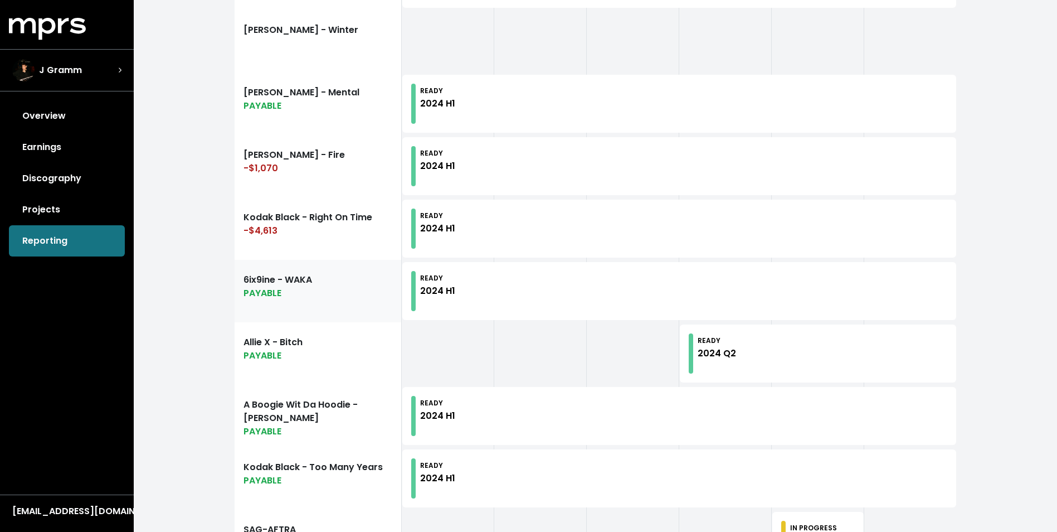
click at [281, 281] on link "6ix9ine - WAKA PAYABLE" at bounding box center [318, 291] width 167 height 62
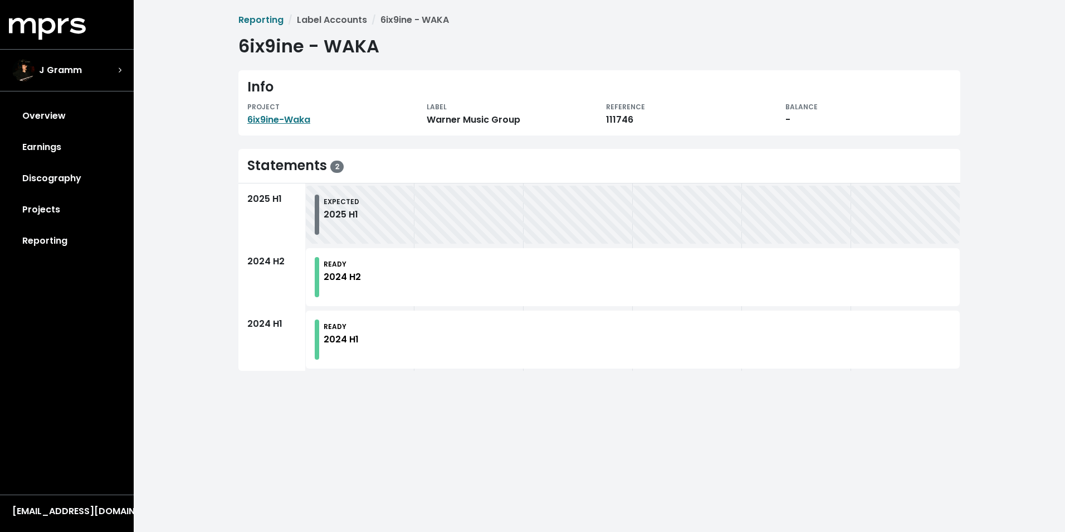
click at [342, 278] on div "2024 H2" at bounding box center [342, 276] width 37 height 13
click at [329, 210] on div "2025 H1" at bounding box center [342, 214] width 36 height 13
click at [261, 17] on link "Reporting" at bounding box center [260, 19] width 45 height 13
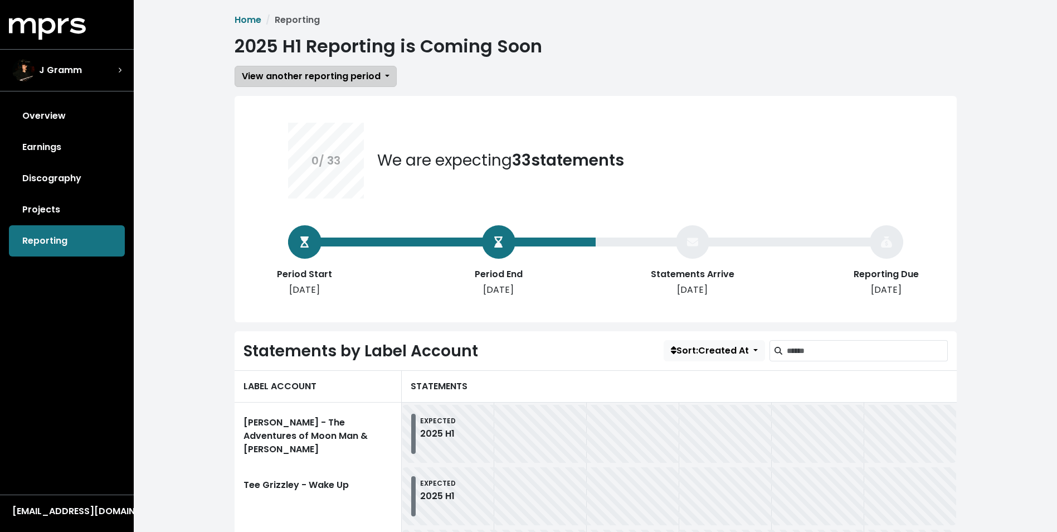
click at [358, 76] on span "View another reporting period" at bounding box center [311, 76] width 139 height 13
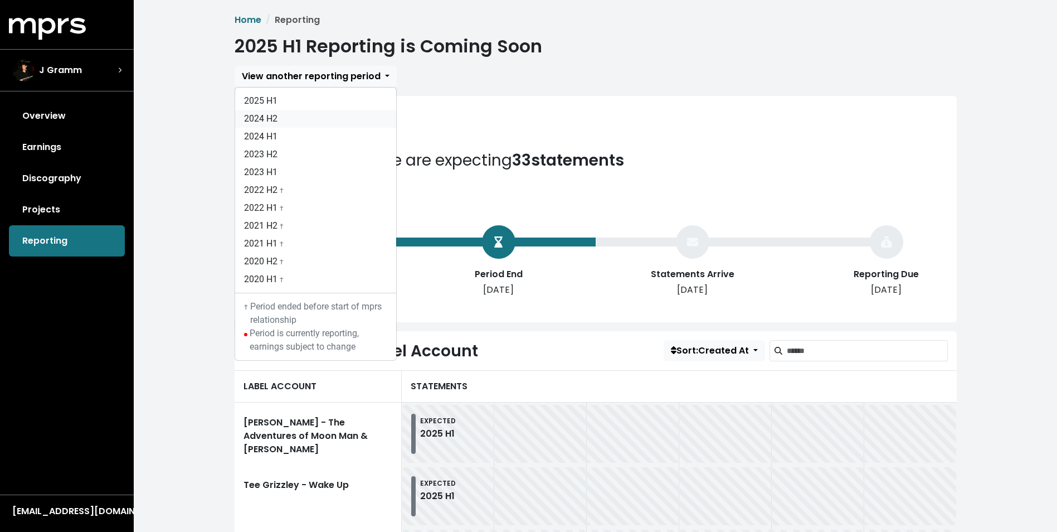
click at [282, 114] on link "2024 H2" at bounding box center [315, 119] width 161 height 18
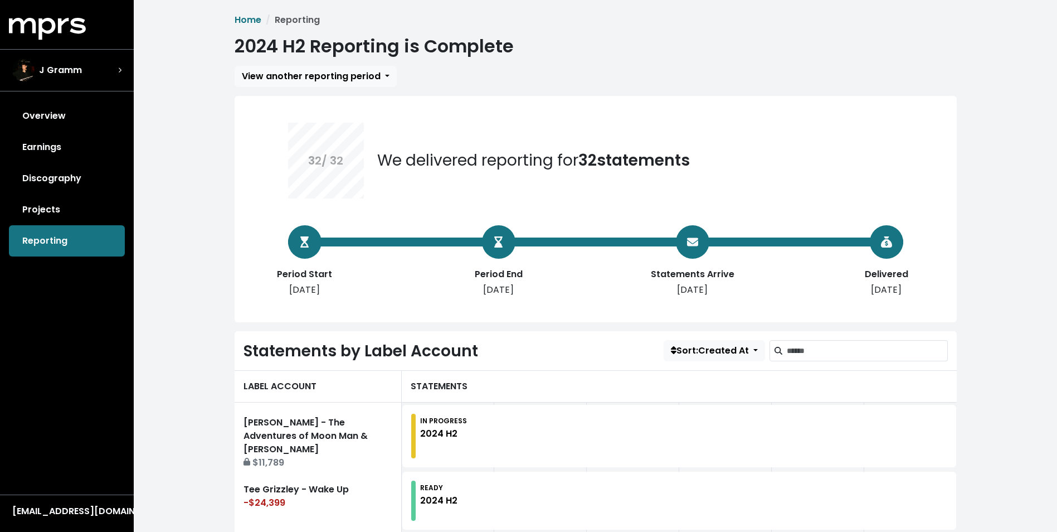
click at [39, 114] on link "Overview" at bounding box center [67, 115] width 116 height 31
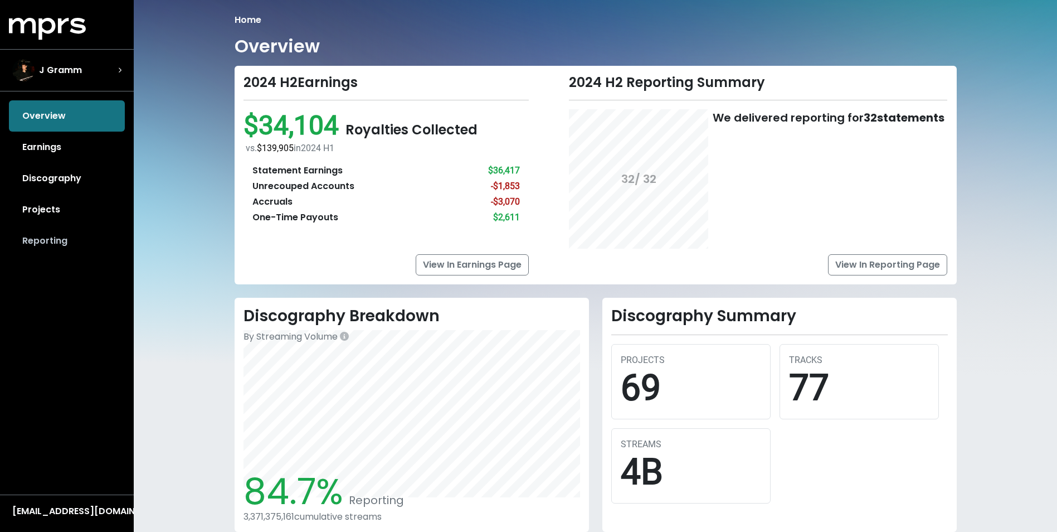
click at [31, 237] on link "Reporting" at bounding box center [67, 240] width 116 height 31
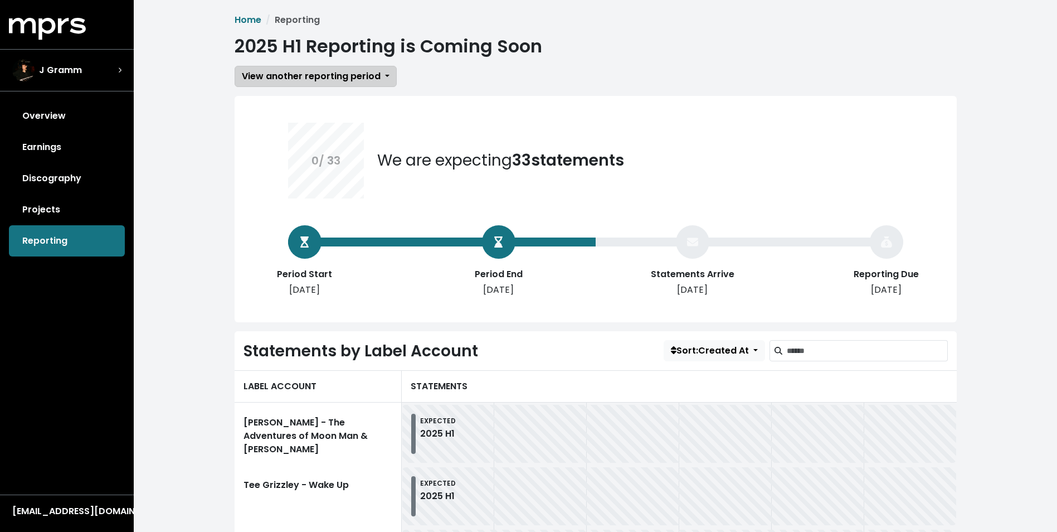
click at [347, 75] on span "View another reporting period" at bounding box center [311, 76] width 139 height 13
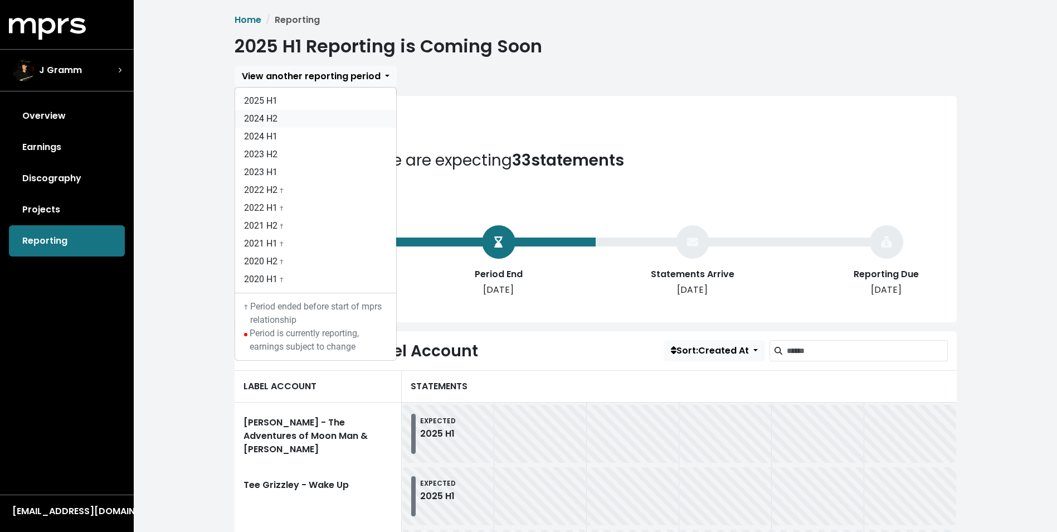
click at [310, 115] on link "2024 H2" at bounding box center [315, 119] width 161 height 18
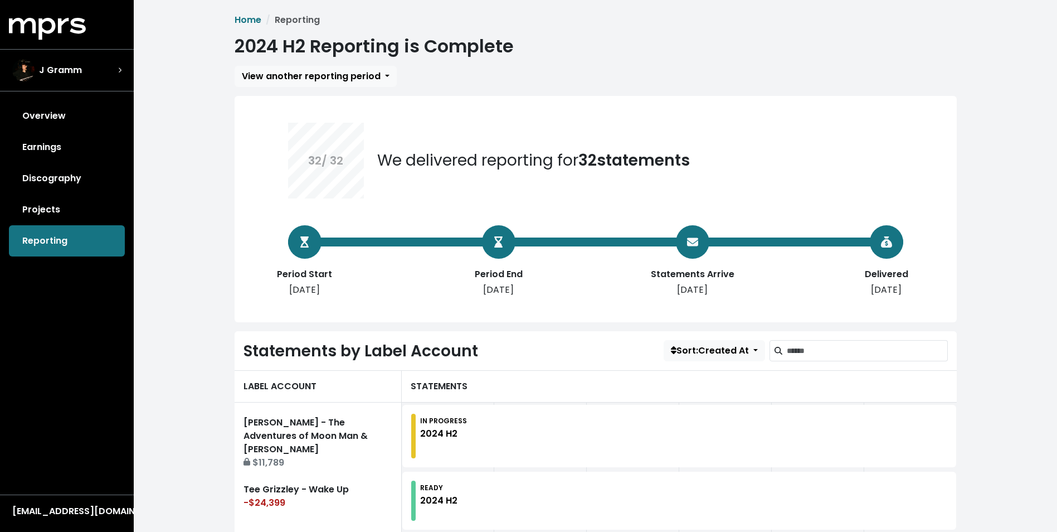
click at [543, 342] on div "Statements by Label Account Sort: Created At" at bounding box center [596, 350] width 704 height 21
click at [55, 150] on link "Earnings" at bounding box center [67, 147] width 116 height 31
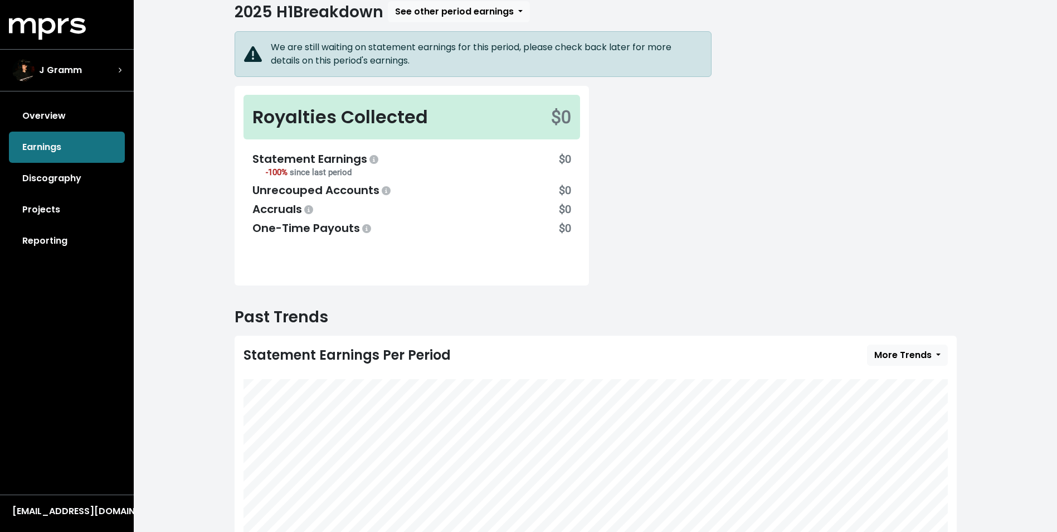
scroll to position [179, 0]
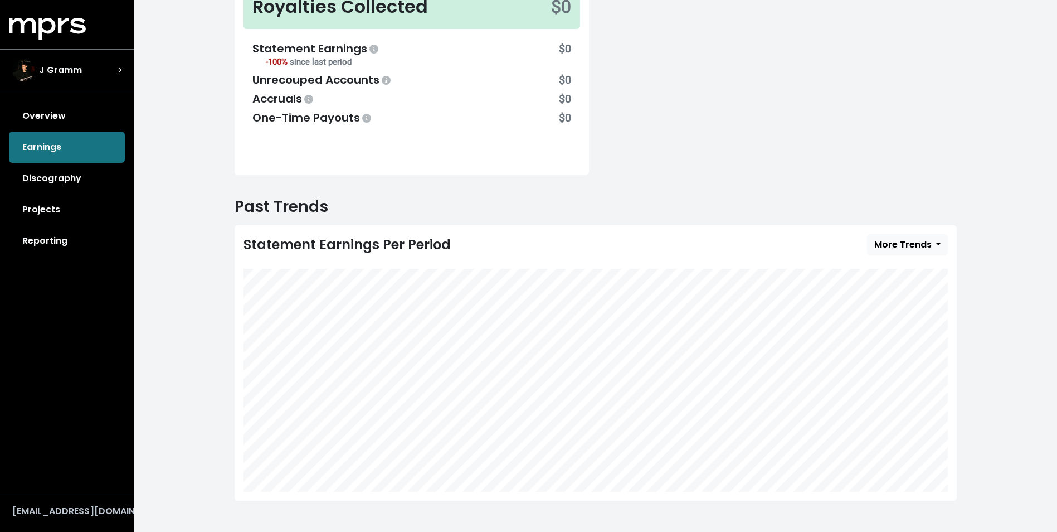
click at [82, 509] on div "[EMAIL_ADDRESS][DOMAIN_NAME]" at bounding box center [66, 510] width 109 height 13
click at [47, 484] on button "Logout" at bounding box center [53, 489] width 88 height 16
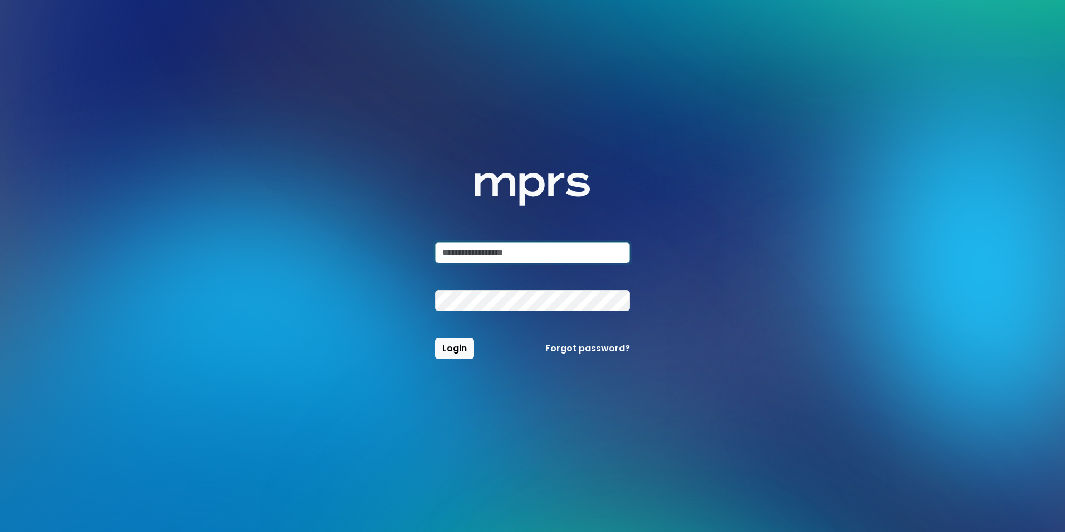
type input "**********"
